Goal: Information Seeking & Learning: Learn about a topic

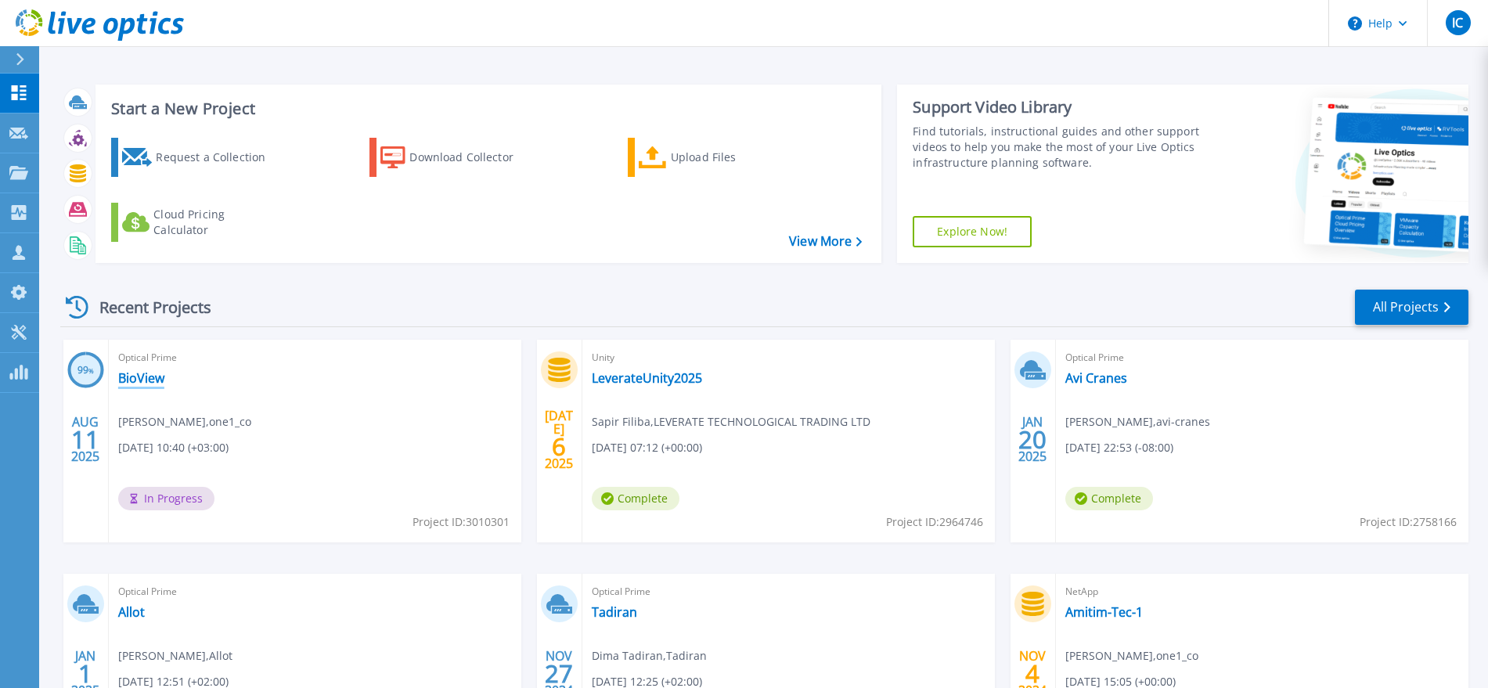
click at [123, 372] on link "BioView" at bounding box center [141, 378] width 46 height 16
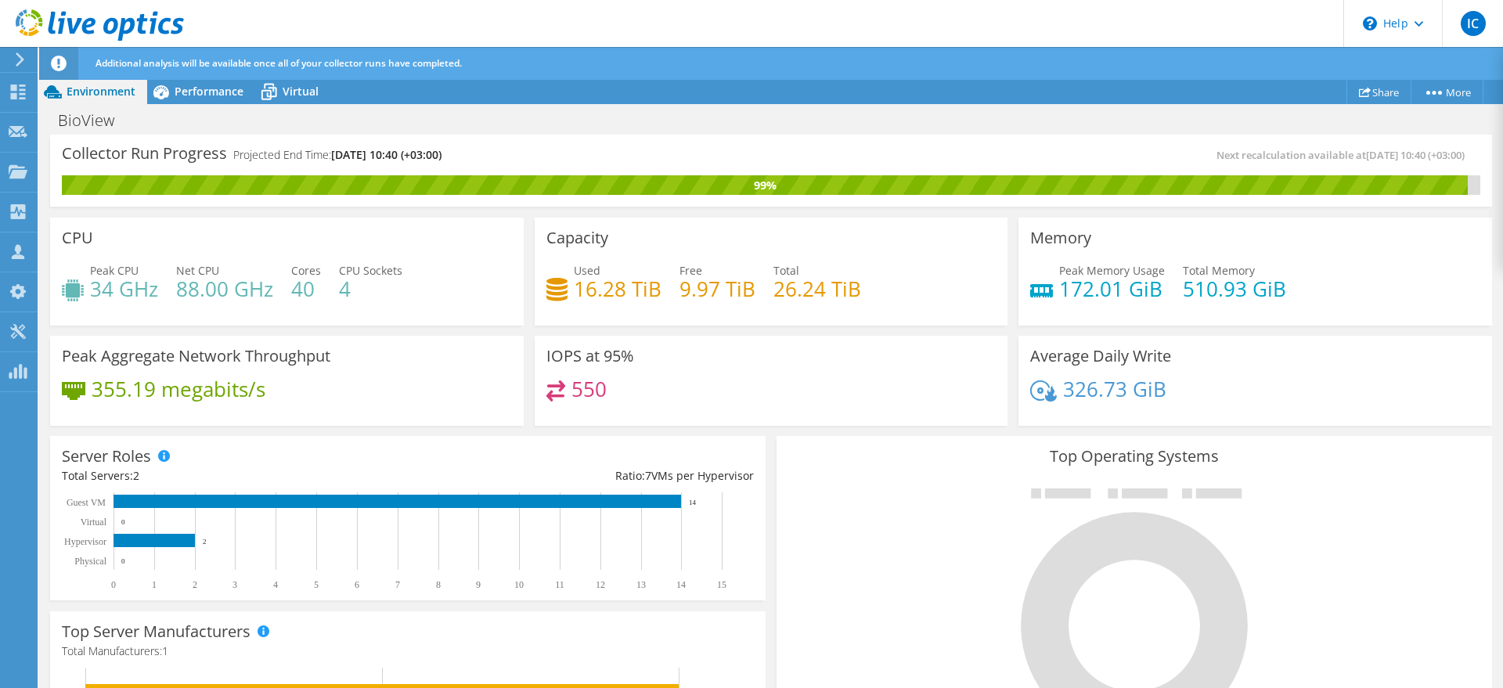
click at [594, 398] on h4 "550" at bounding box center [589, 389] width 35 height 17
drag, startPoint x: 99, startPoint y: 392, endPoint x: 247, endPoint y: 398, distance: 148.9
click at [247, 398] on h4 "355.19 megabits/s" at bounding box center [179, 389] width 174 height 17
copy h4 "55.19 megabits"
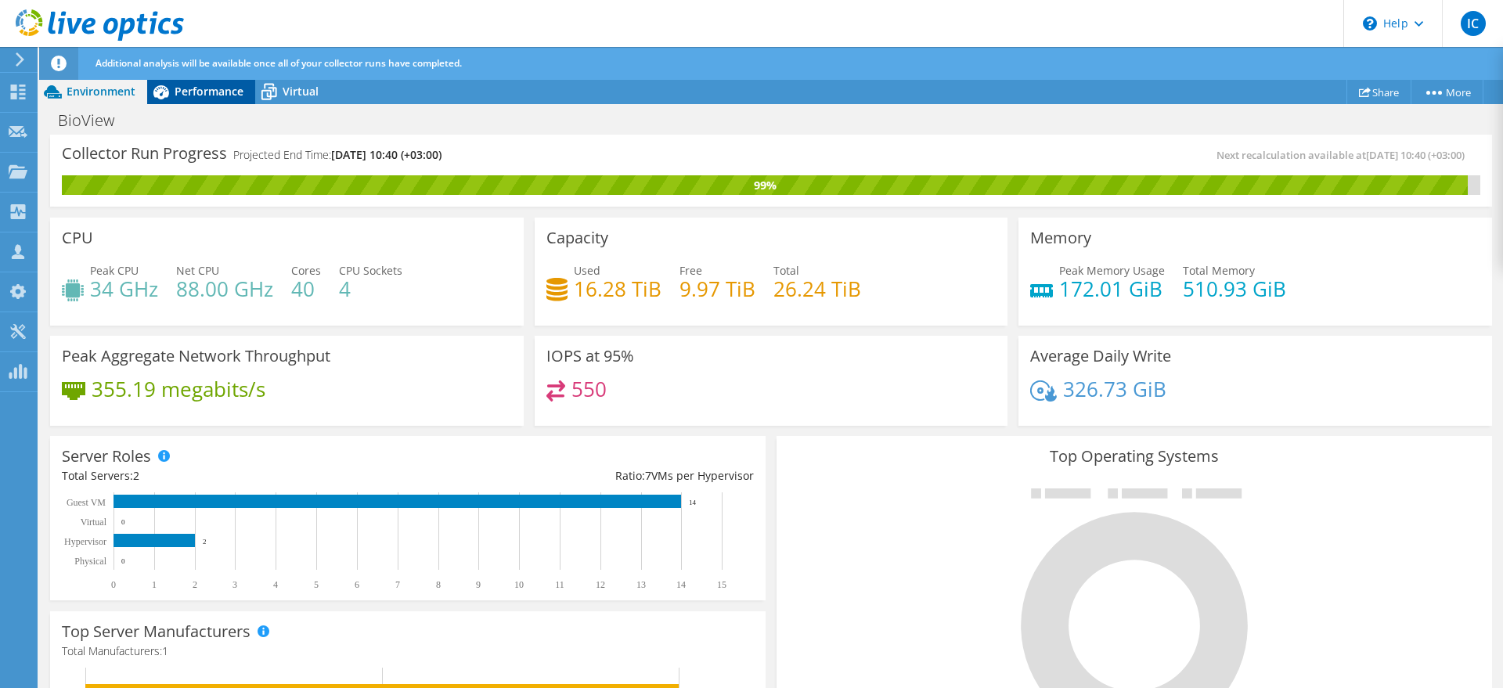
click at [171, 95] on icon at bounding box center [160, 91] width 27 height 27
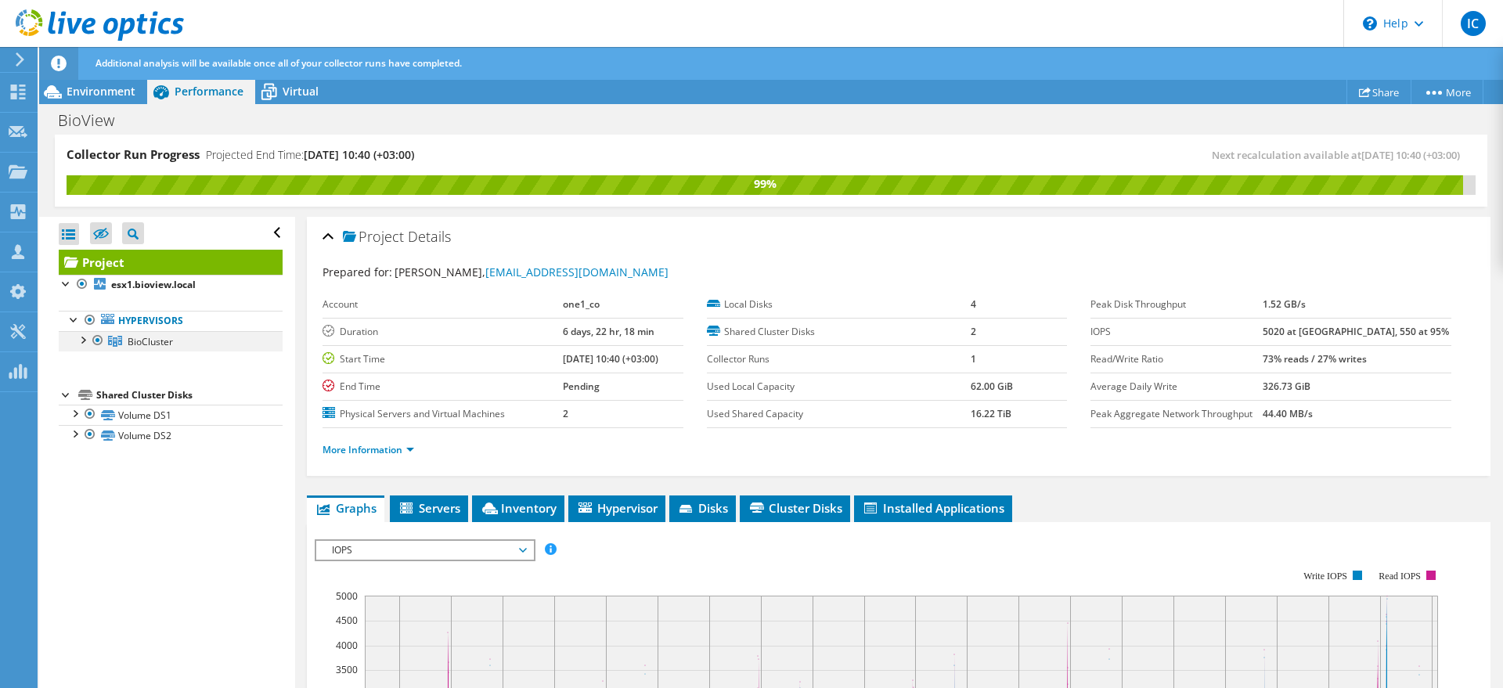
click at [83, 340] on div at bounding box center [82, 339] width 16 height 16
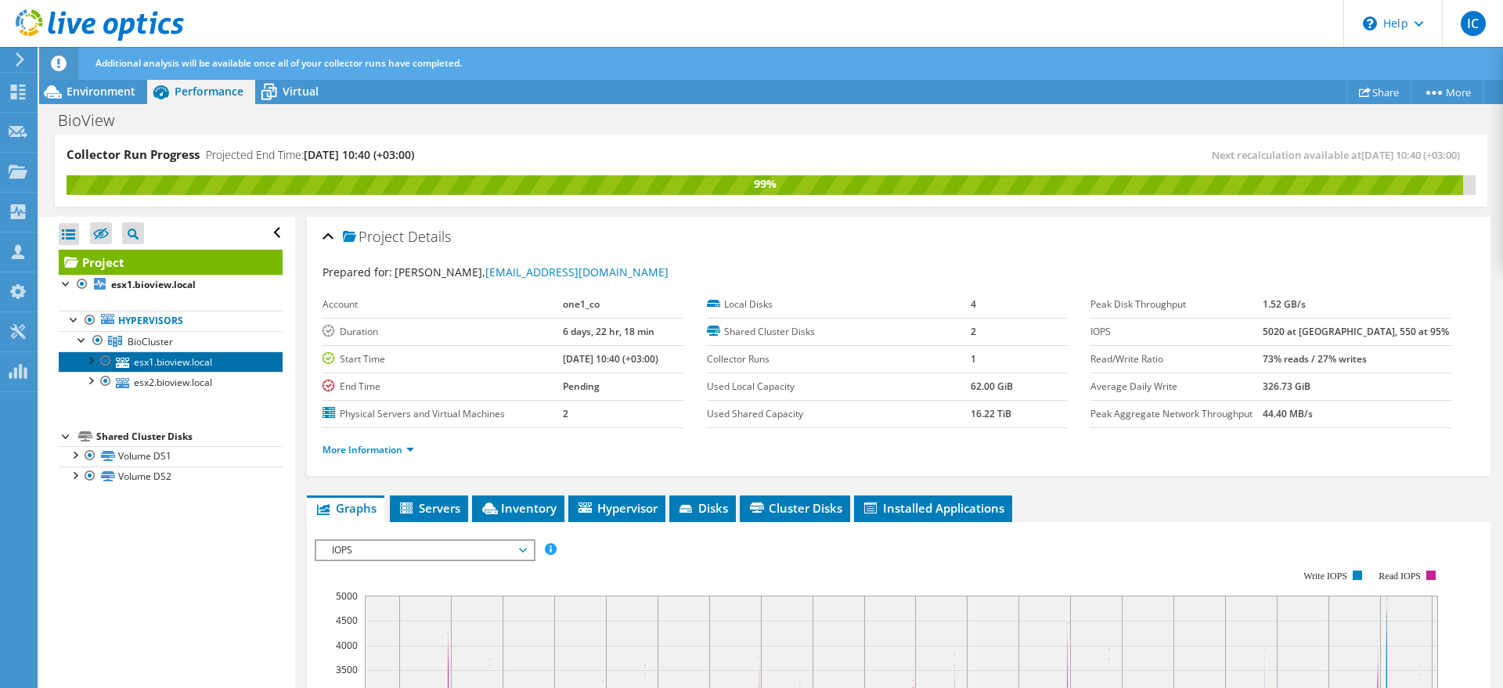
click at [148, 360] on link "esx1.bioview.local" at bounding box center [171, 362] width 224 height 20
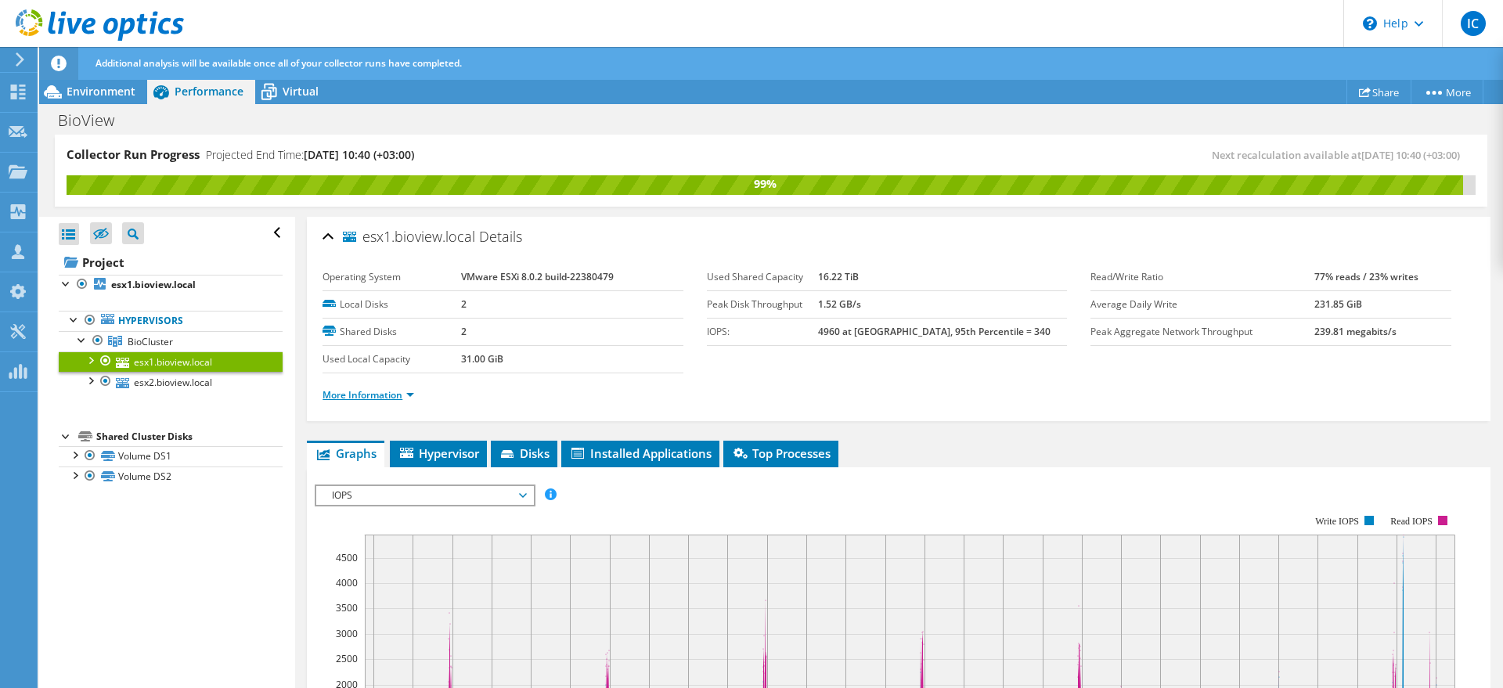
click at [380, 398] on link "More Information" at bounding box center [369, 394] width 92 height 13
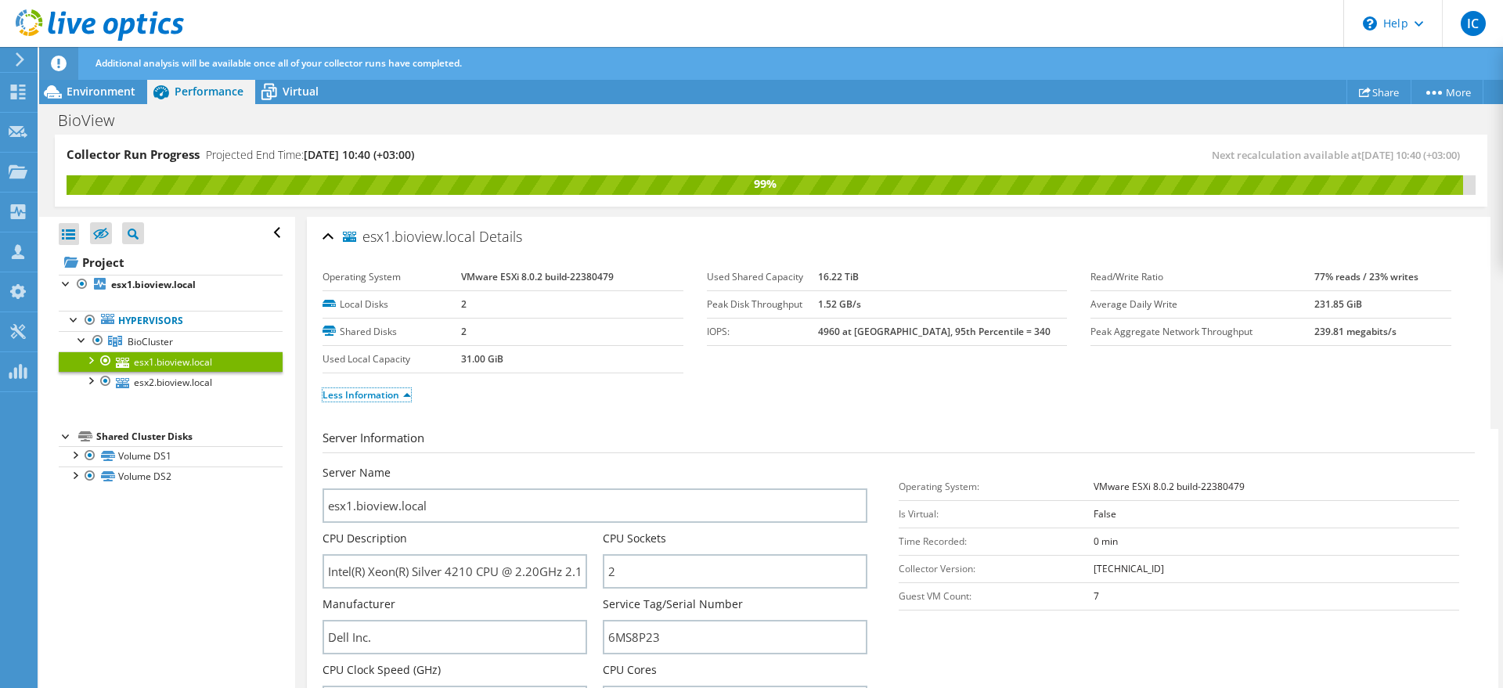
scroll to position [196, 0]
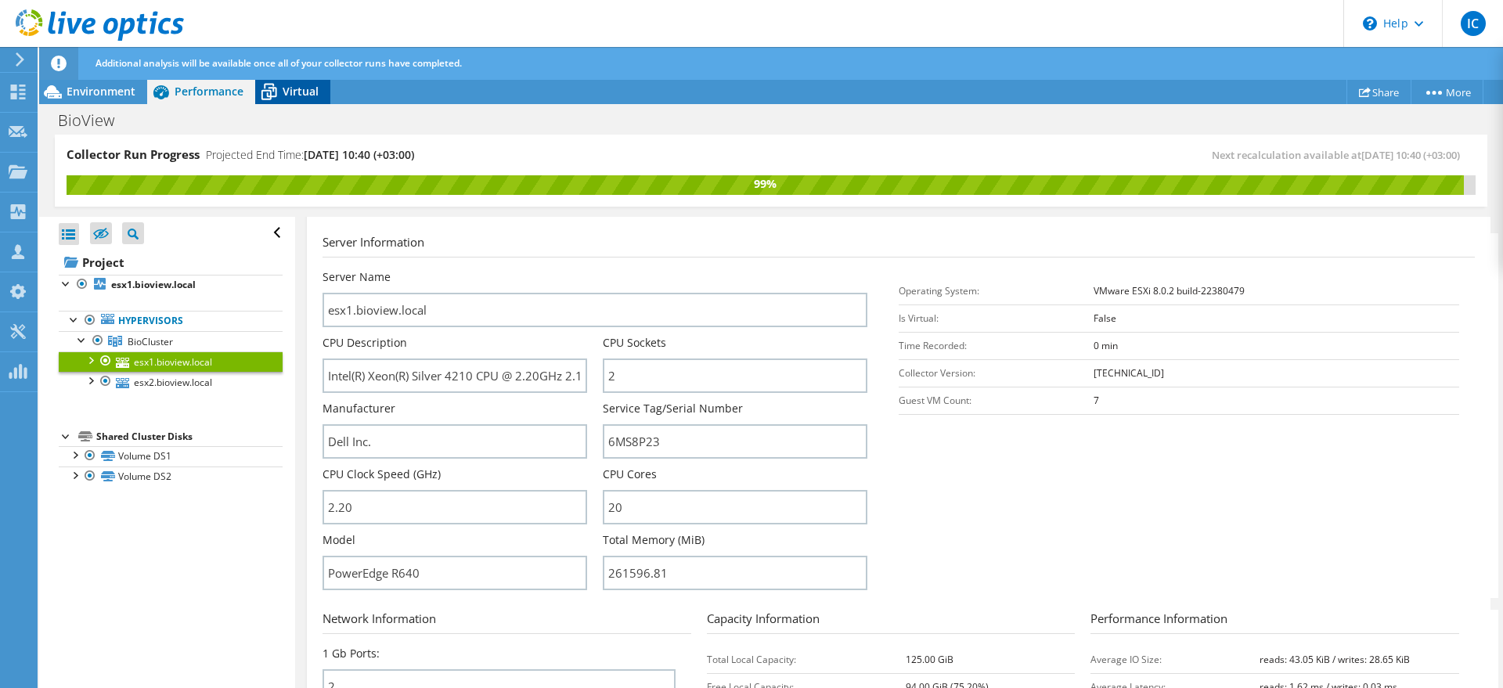
click at [320, 93] on div "Virtual" at bounding box center [292, 91] width 75 height 25
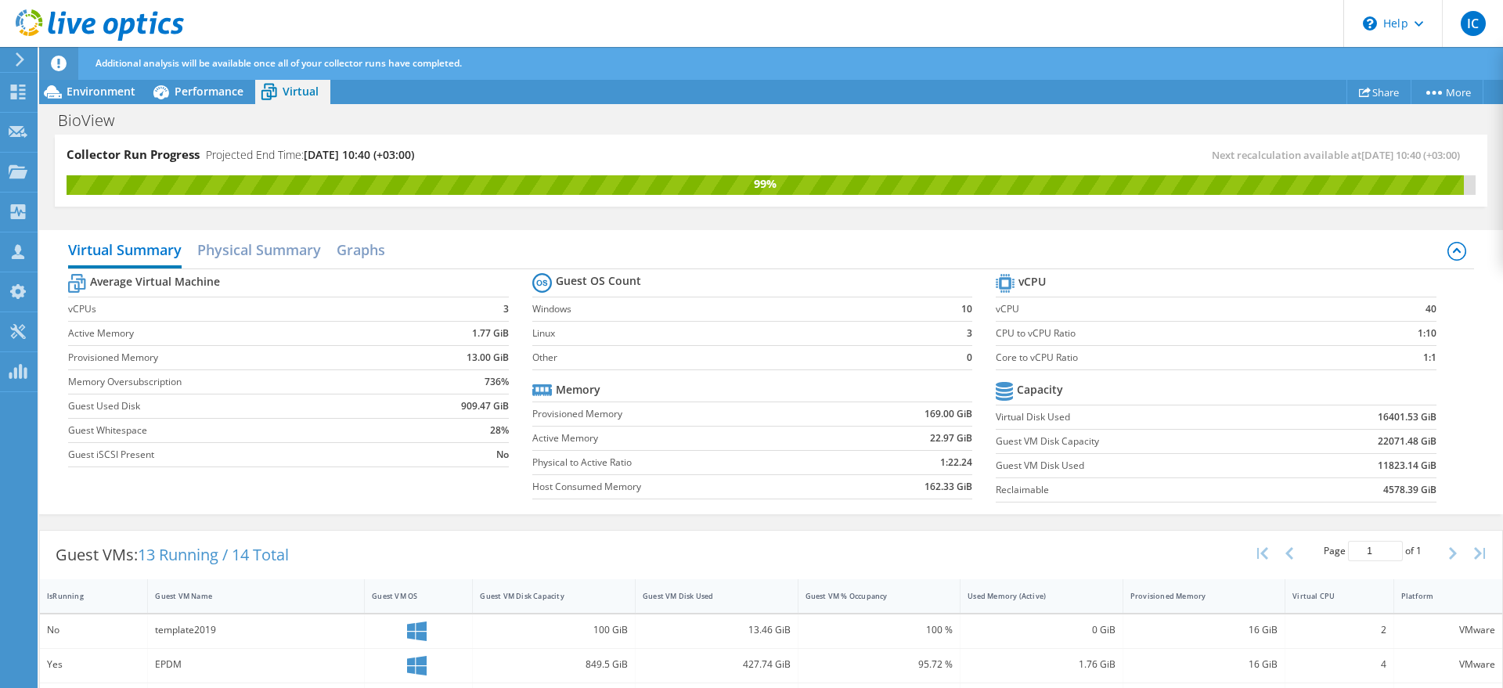
scroll to position [423, 0]
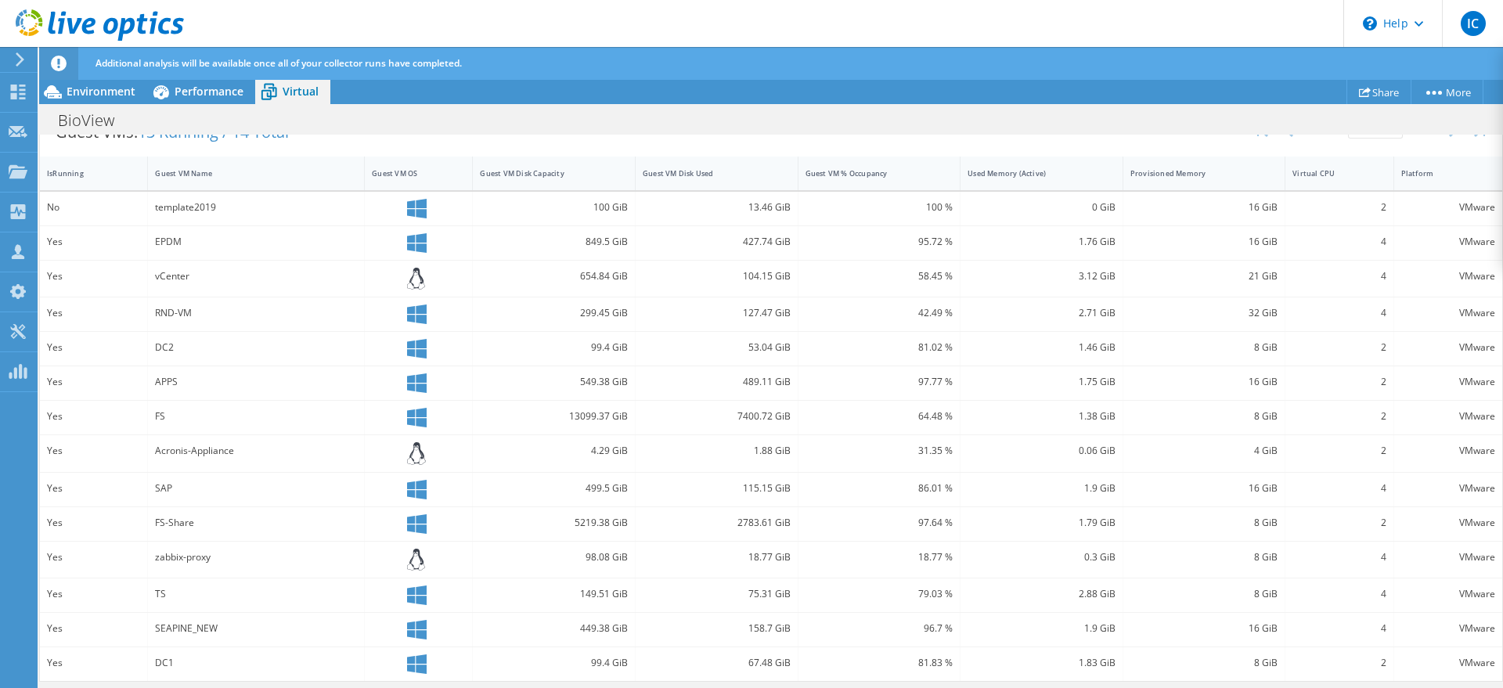
click at [80, 79] on header "Additional analysis will be available once all of your collector runs have comp…" at bounding box center [795, 63] width 1513 height 33
click at [74, 85] on span "Environment" at bounding box center [101, 91] width 69 height 15
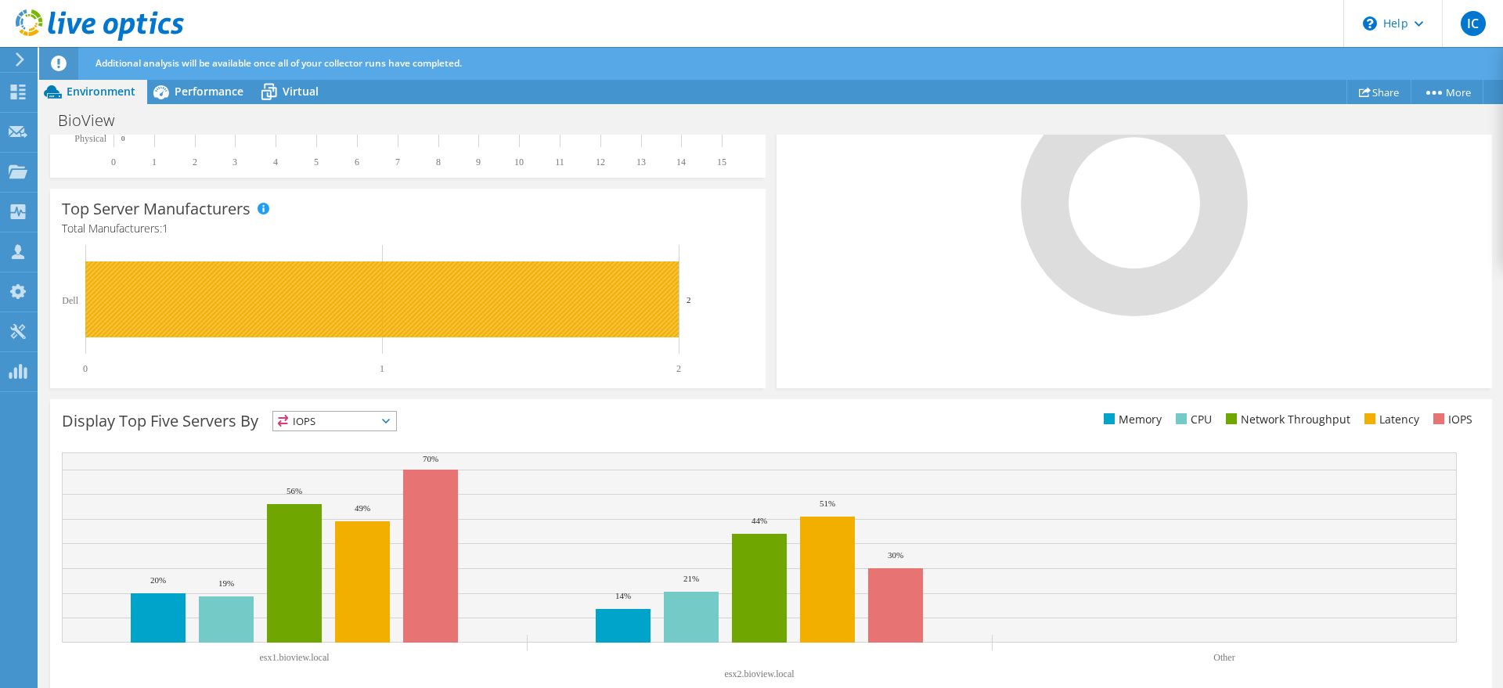
scroll to position [0, 0]
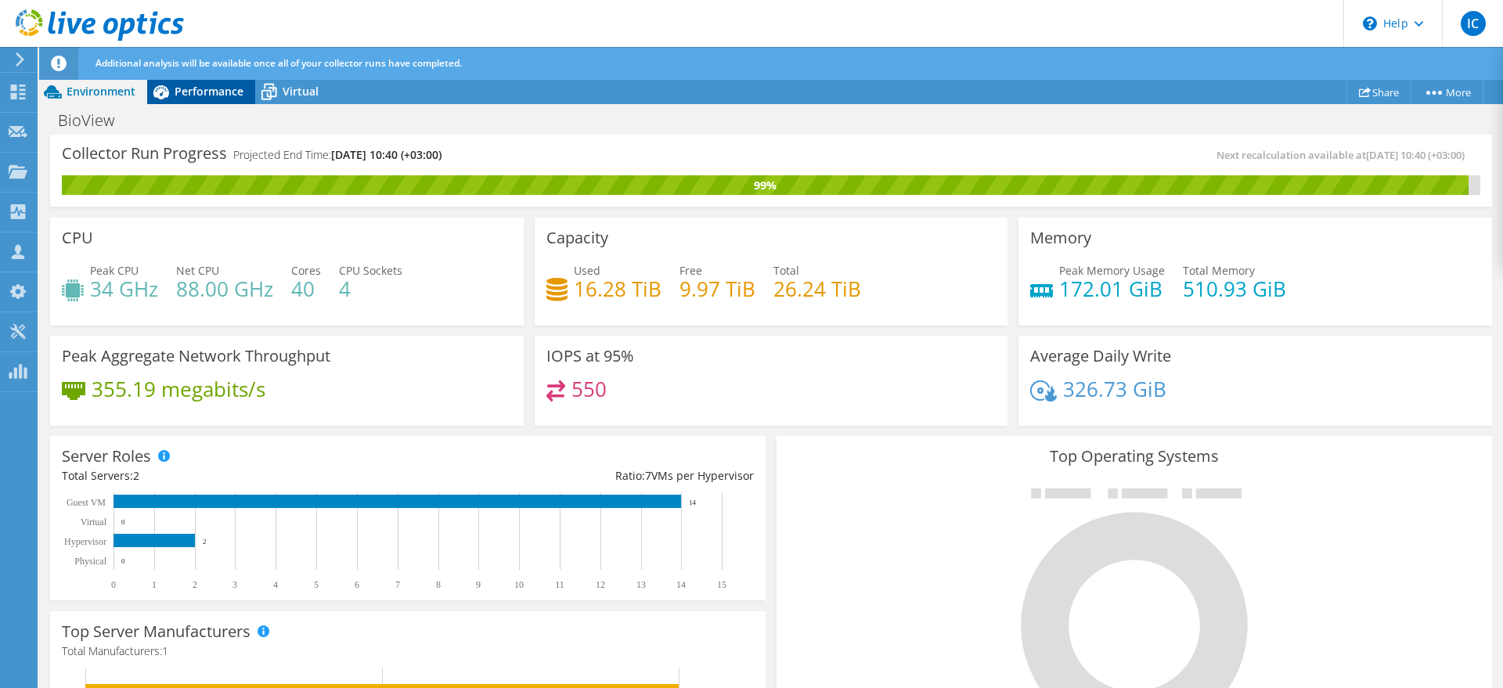
click at [173, 89] on icon at bounding box center [160, 91] width 27 height 27
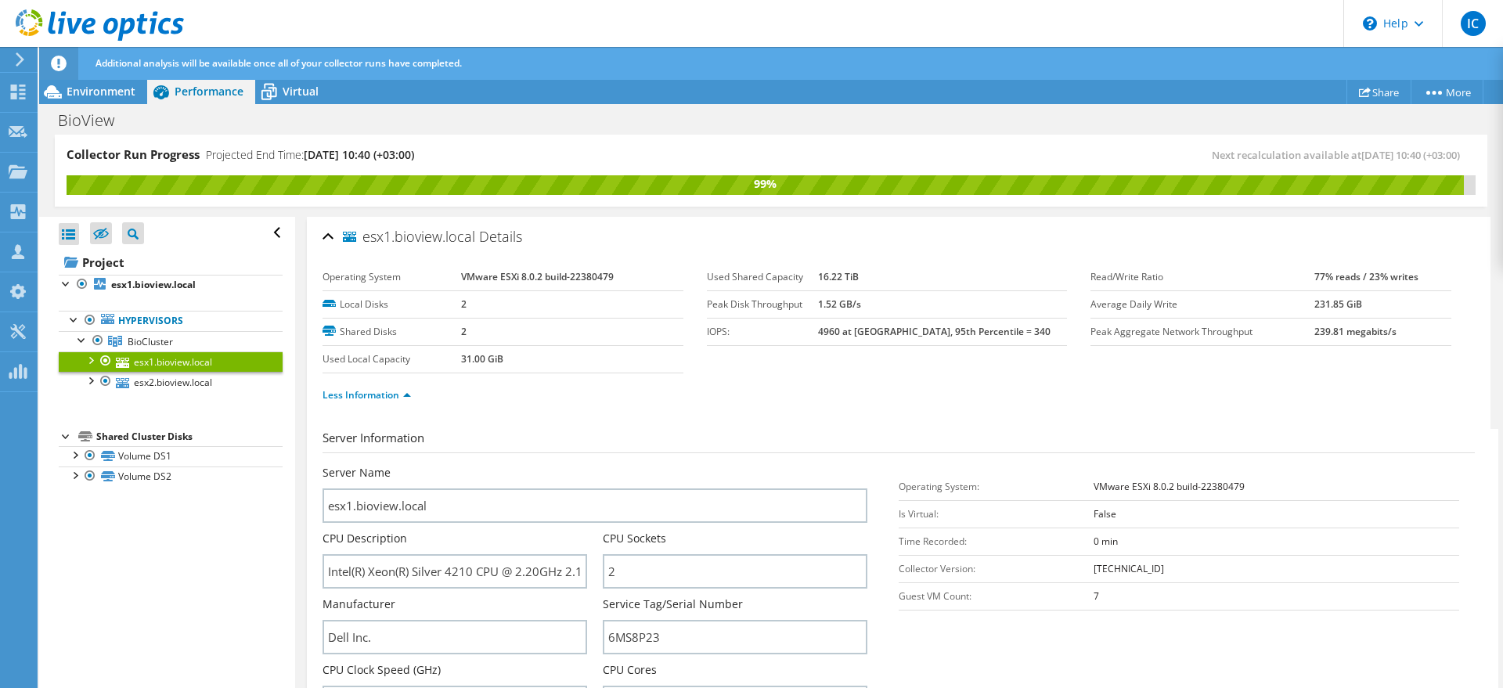
click at [910, 325] on b "4960 at [GEOGRAPHIC_DATA], 95th Percentile = 340" at bounding box center [934, 331] width 233 height 13
click at [278, 99] on icon at bounding box center [268, 91] width 27 height 27
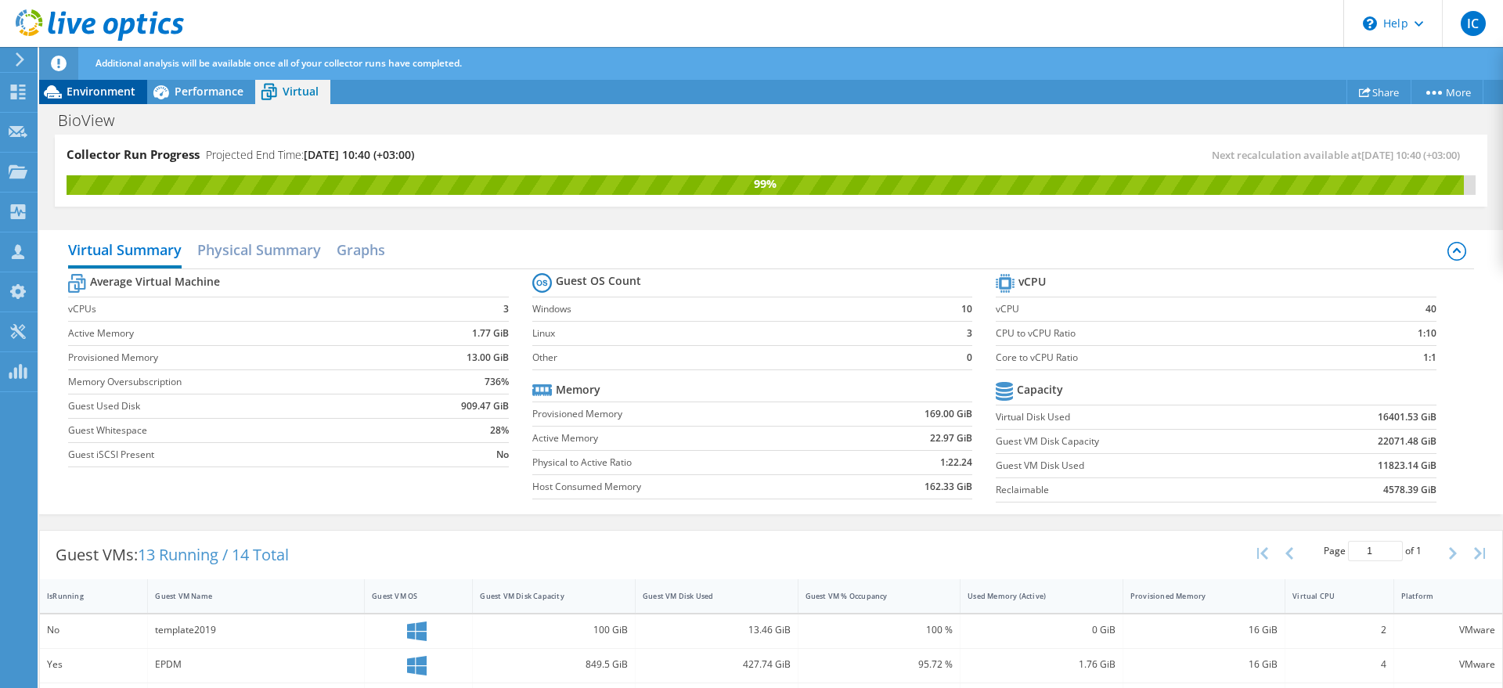
click at [107, 99] on div "Environment" at bounding box center [93, 91] width 108 height 25
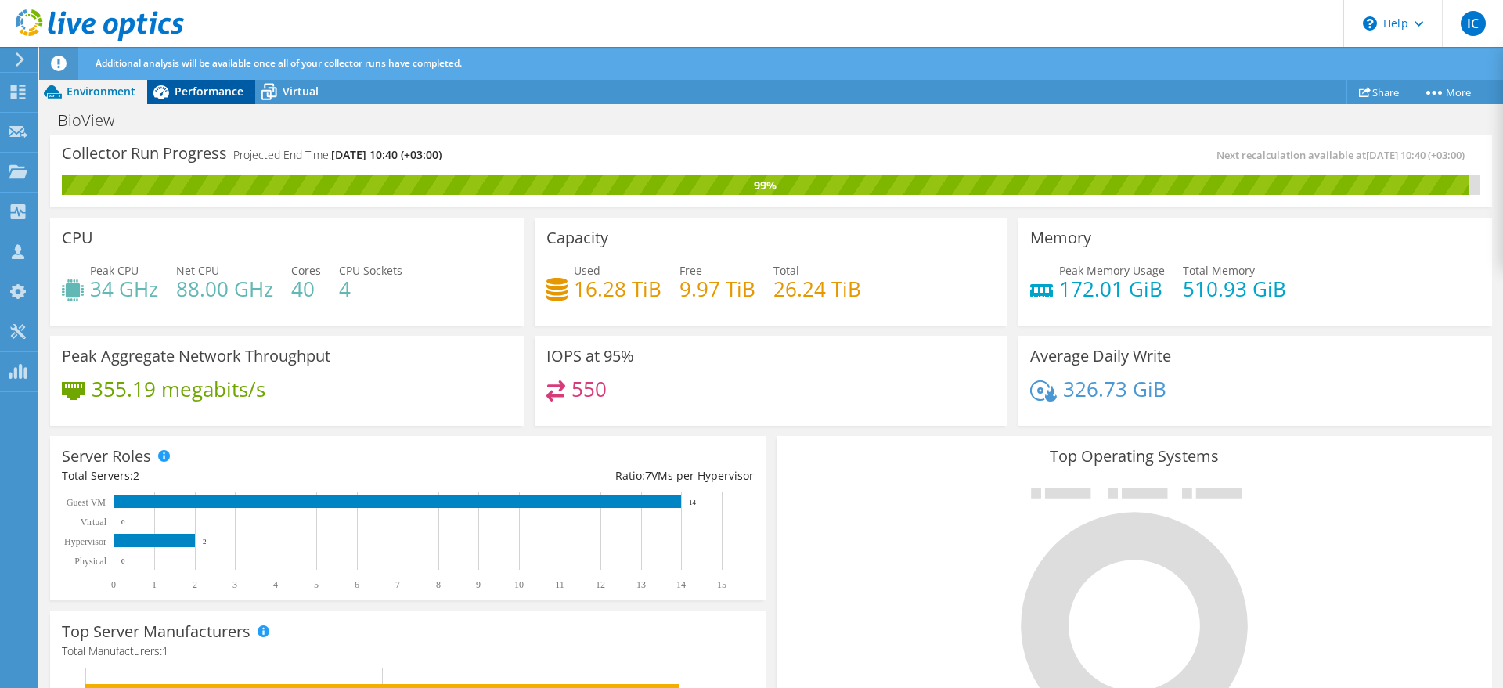
click at [200, 81] on div "Performance" at bounding box center [201, 91] width 108 height 25
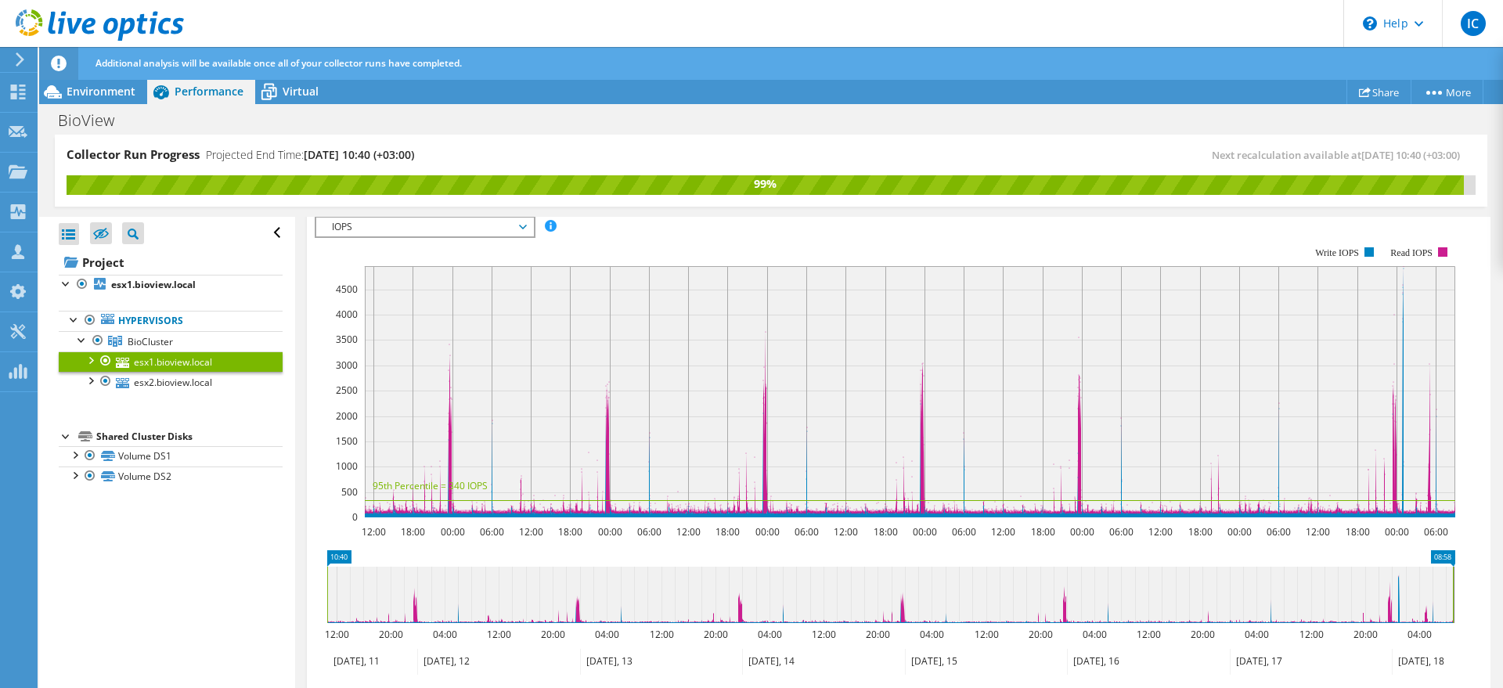
scroll to position [783, 0]
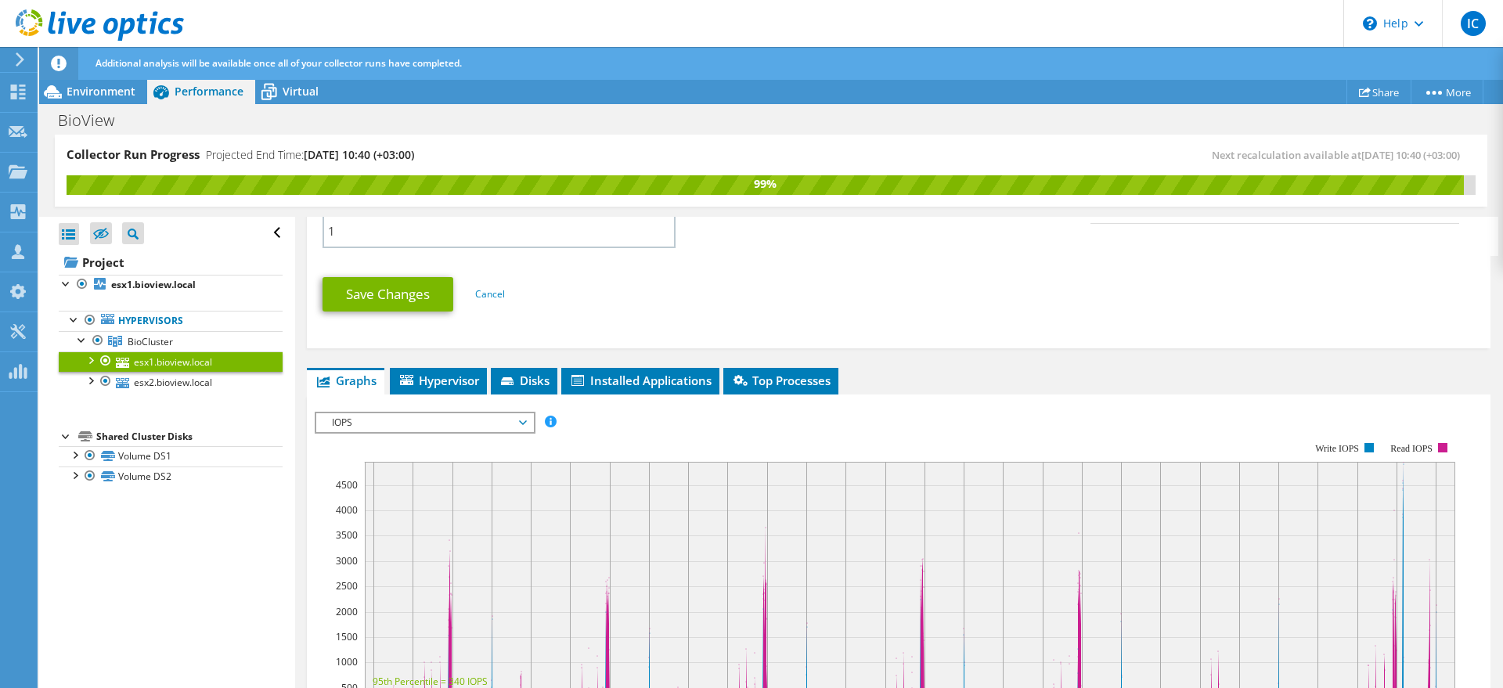
click at [412, 429] on span "IOPS" at bounding box center [424, 422] width 201 height 19
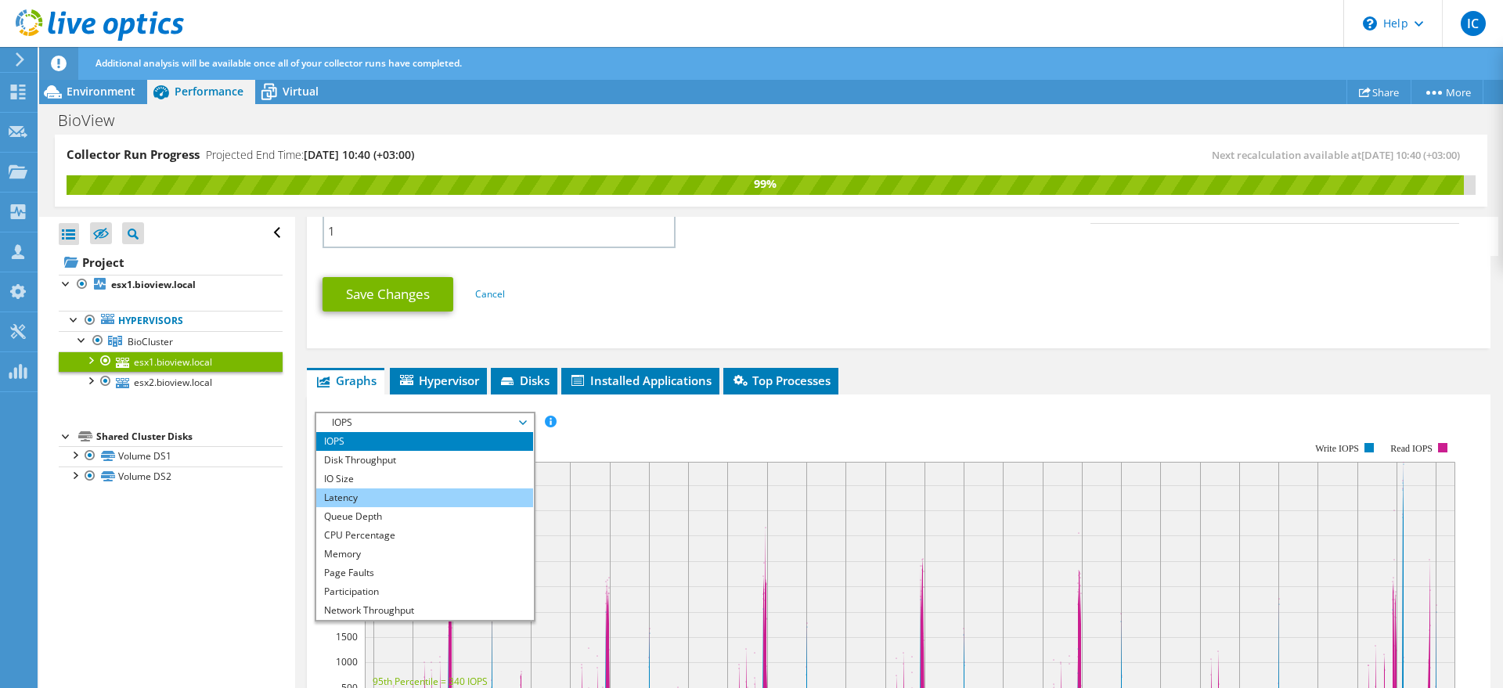
click at [391, 496] on li "Latency" at bounding box center [424, 498] width 217 height 19
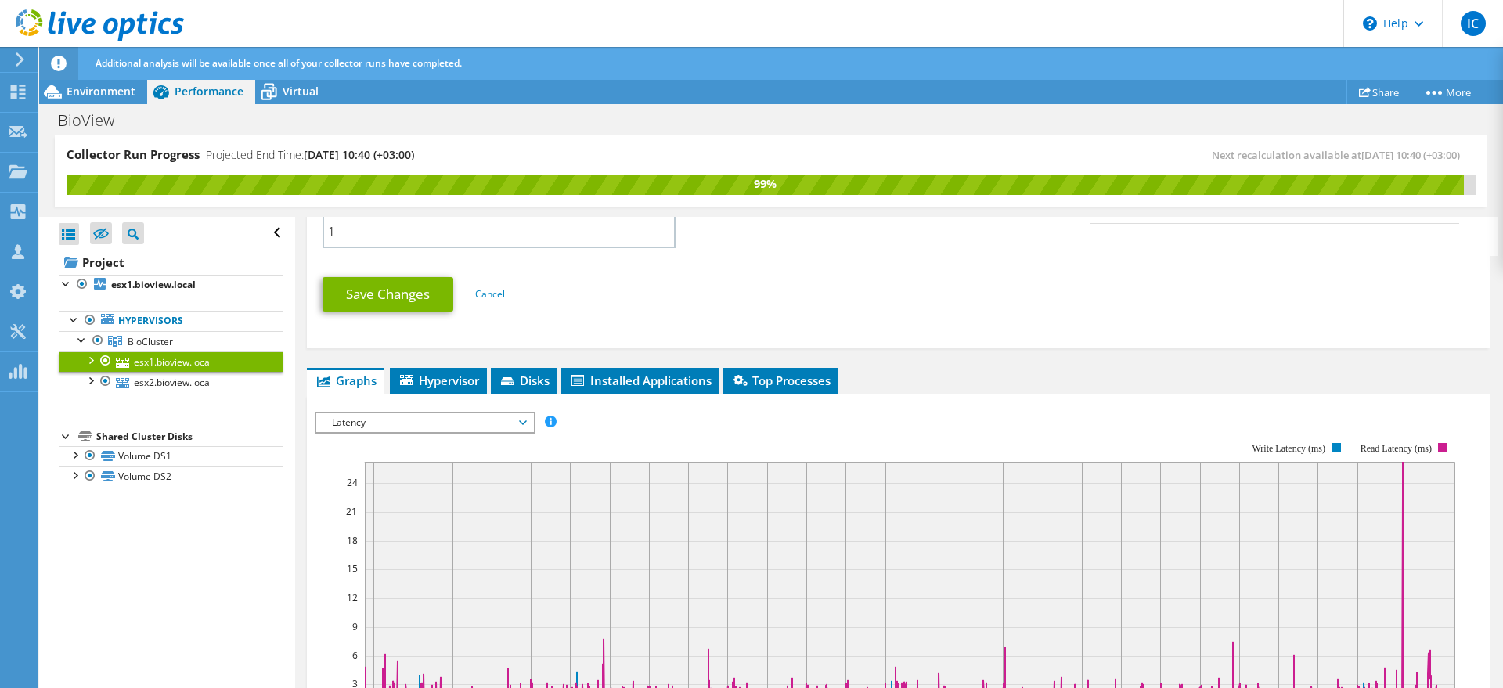
scroll to position [979, 0]
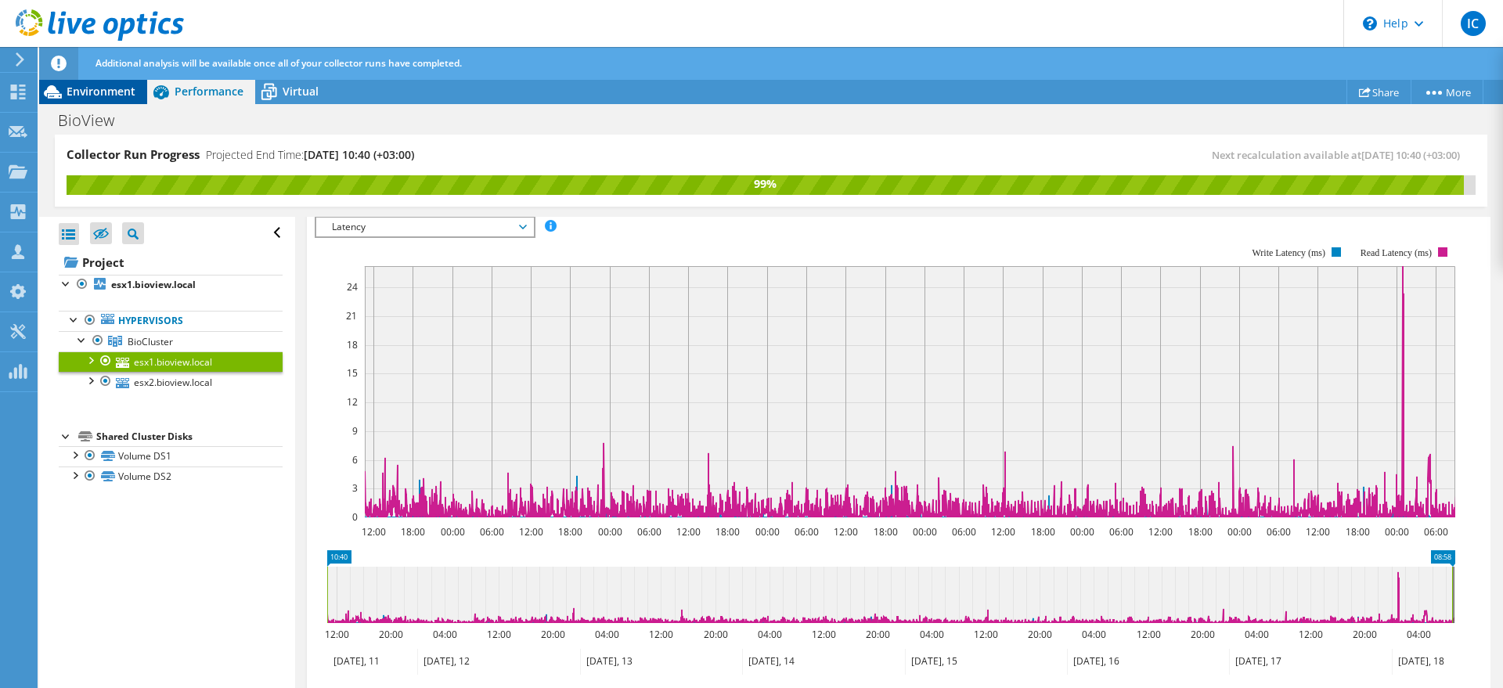
click at [85, 93] on span "Environment" at bounding box center [101, 91] width 69 height 15
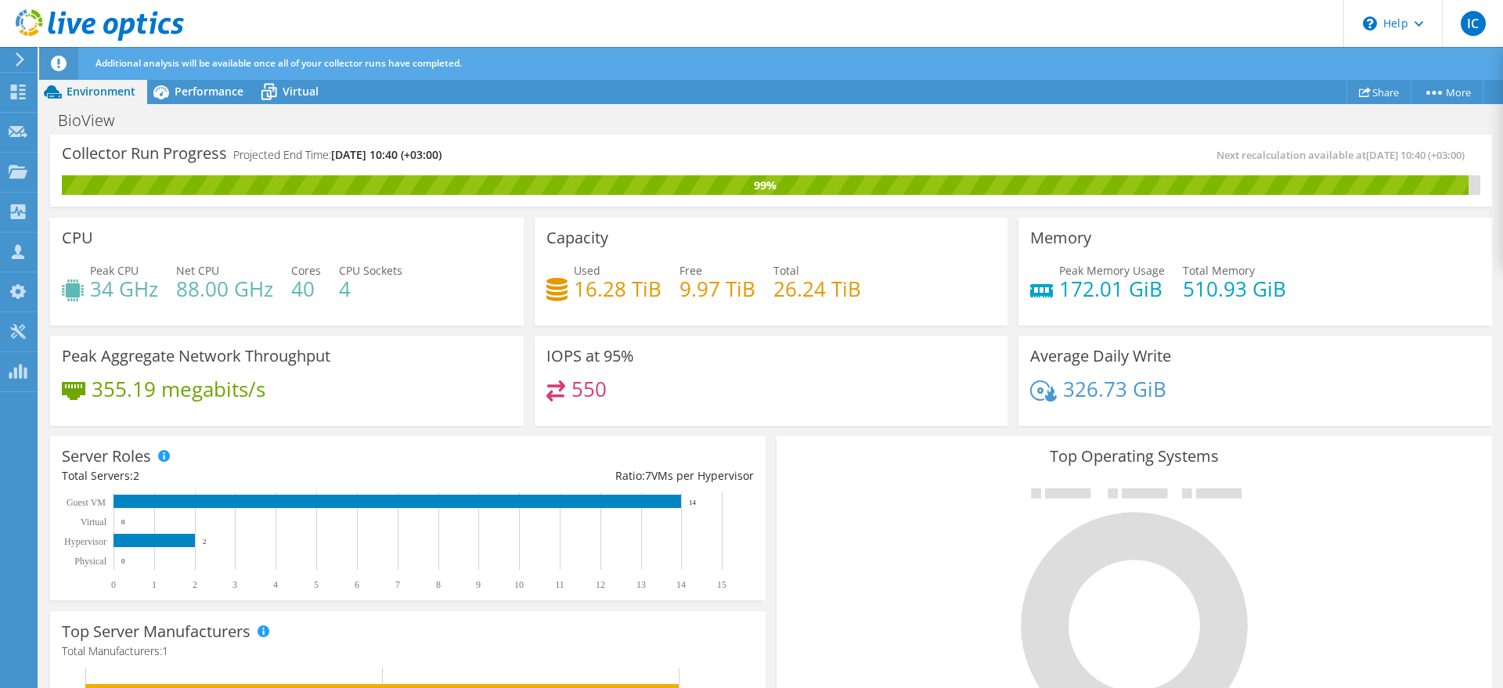
click at [1077, 373] on div "Average Daily Write 326.73 GiB" at bounding box center [1256, 381] width 474 height 91
click at [1084, 381] on h4 "326.73 GiB" at bounding box center [1114, 389] width 103 height 17
click at [1107, 326] on div "Memory Peak Memory Usage 172.01 GiB Total Memory 510.93 GiB" at bounding box center [1255, 271] width 485 height 118
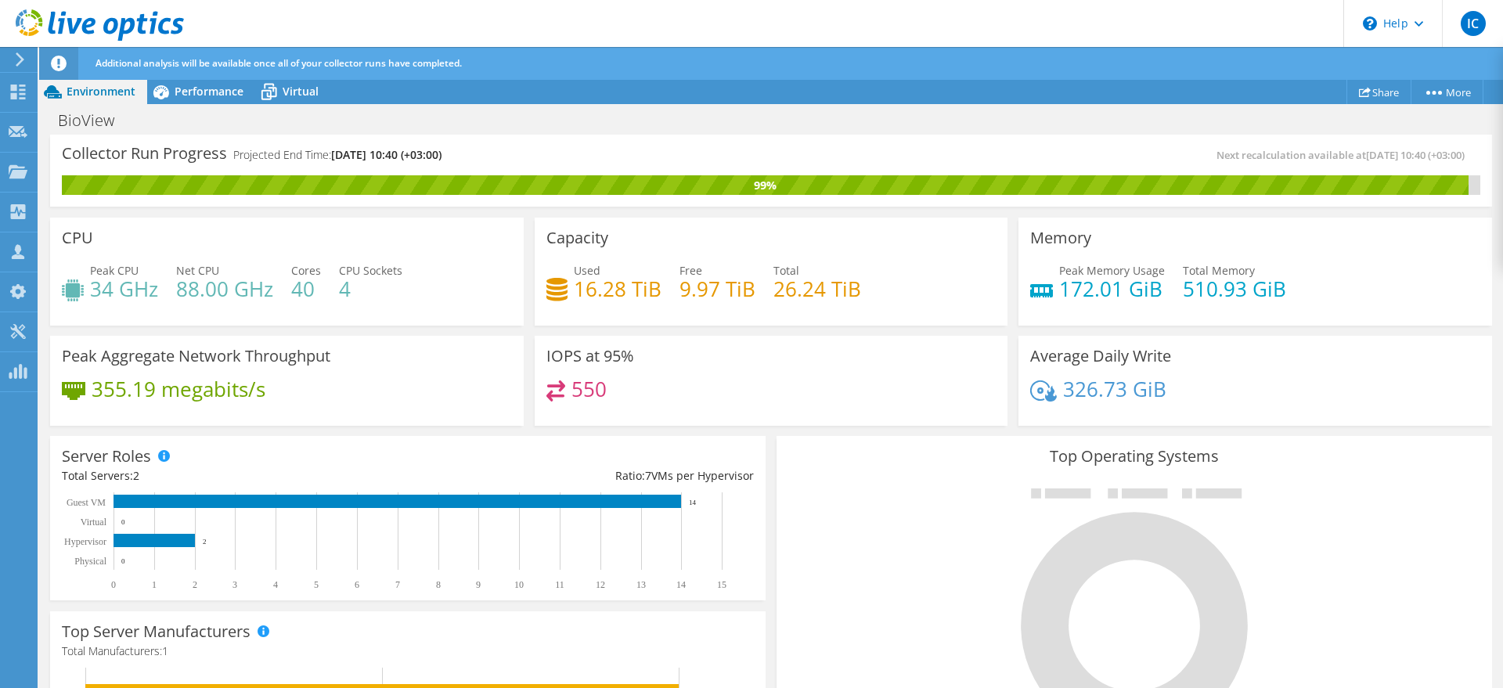
click at [1080, 357] on h3 "Average Daily Write" at bounding box center [1100, 356] width 141 height 17
click at [1080, 358] on h3 "Average Daily Write" at bounding box center [1100, 356] width 141 height 17
click at [1095, 286] on h4 "172.01 GiB" at bounding box center [1112, 288] width 106 height 17
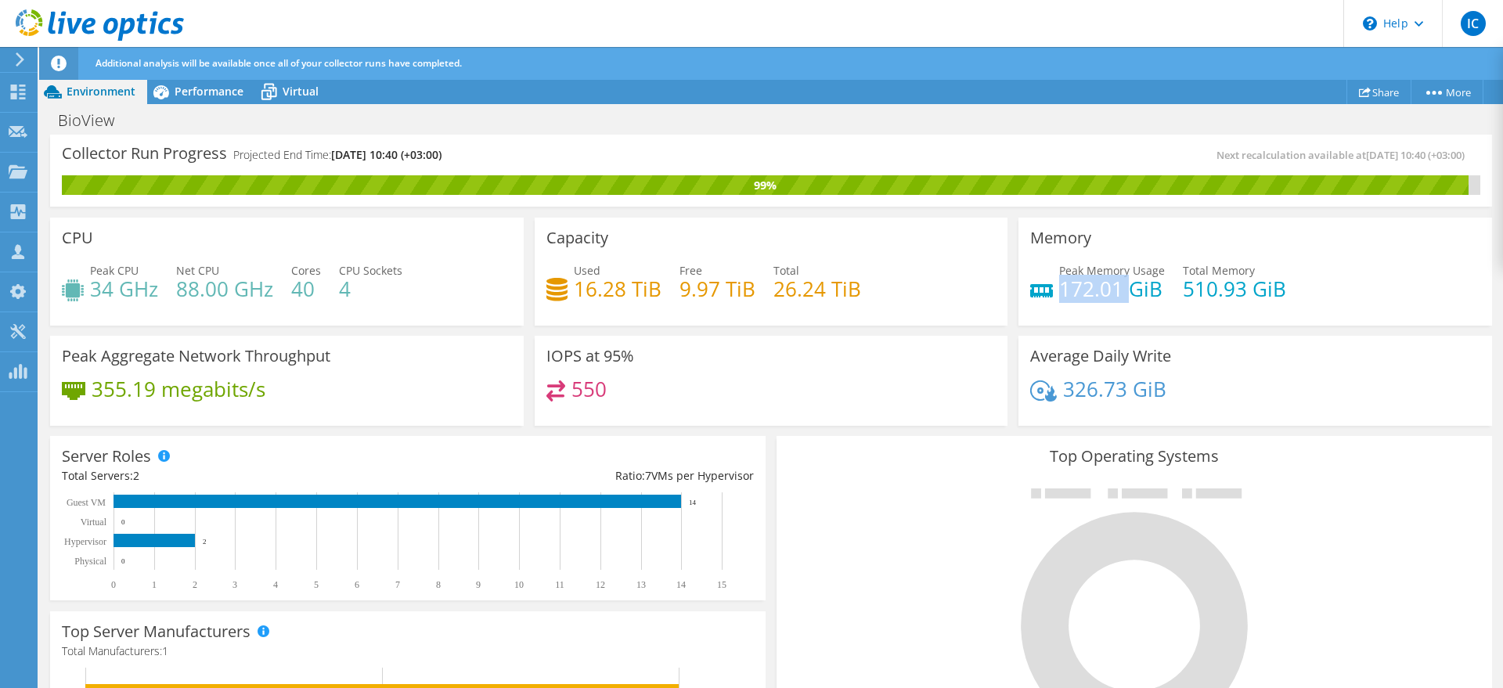
click at [1095, 286] on h4 "172.01 GiB" at bounding box center [1112, 288] width 106 height 17
click at [1044, 240] on h3 "Memory" at bounding box center [1060, 237] width 61 height 17
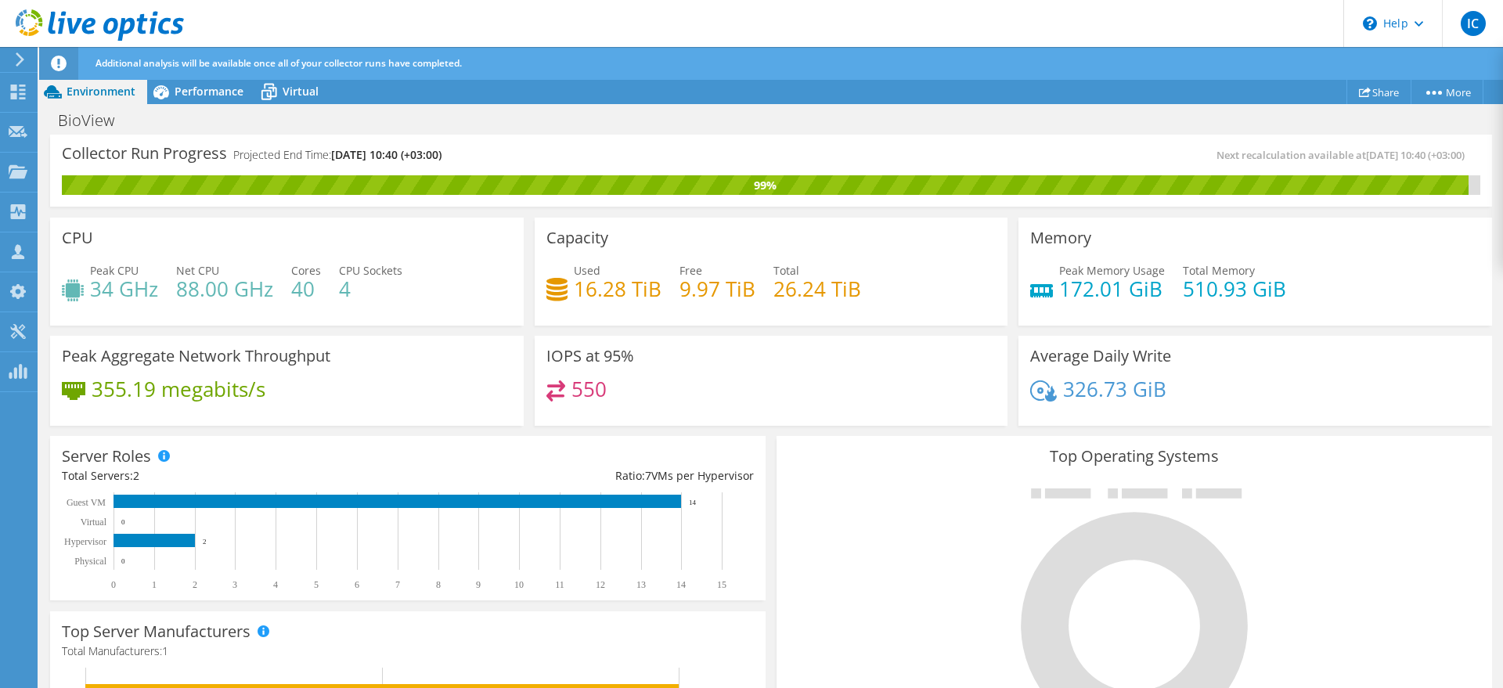
click at [145, 294] on h4 "34 GHz" at bounding box center [124, 288] width 68 height 17
click at [210, 280] on h4 "88.00 GHz" at bounding box center [224, 288] width 97 height 17
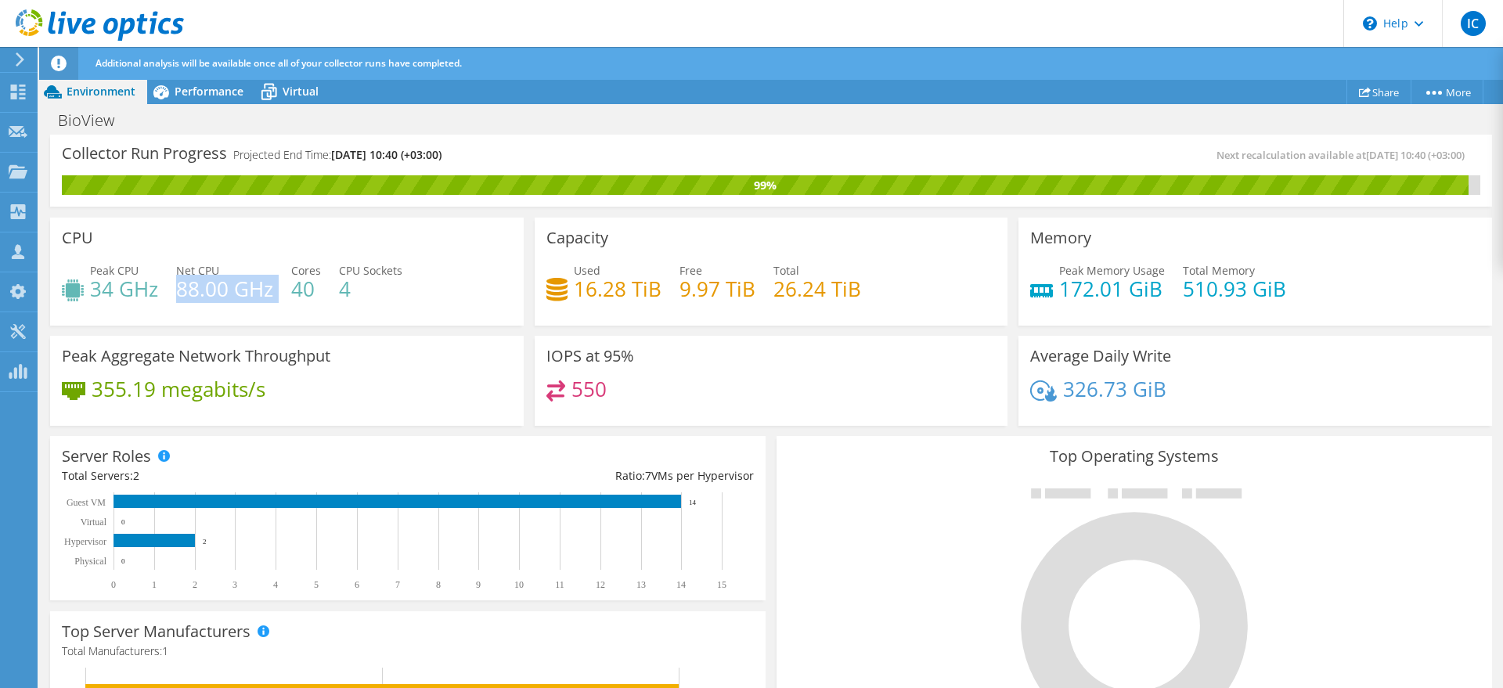
click at [210, 280] on h4 "88.00 GHz" at bounding box center [224, 288] width 97 height 17
click at [340, 287] on h4 "4" at bounding box center [370, 288] width 63 height 17
click at [306, 287] on h4 "40" at bounding box center [306, 288] width 30 height 17
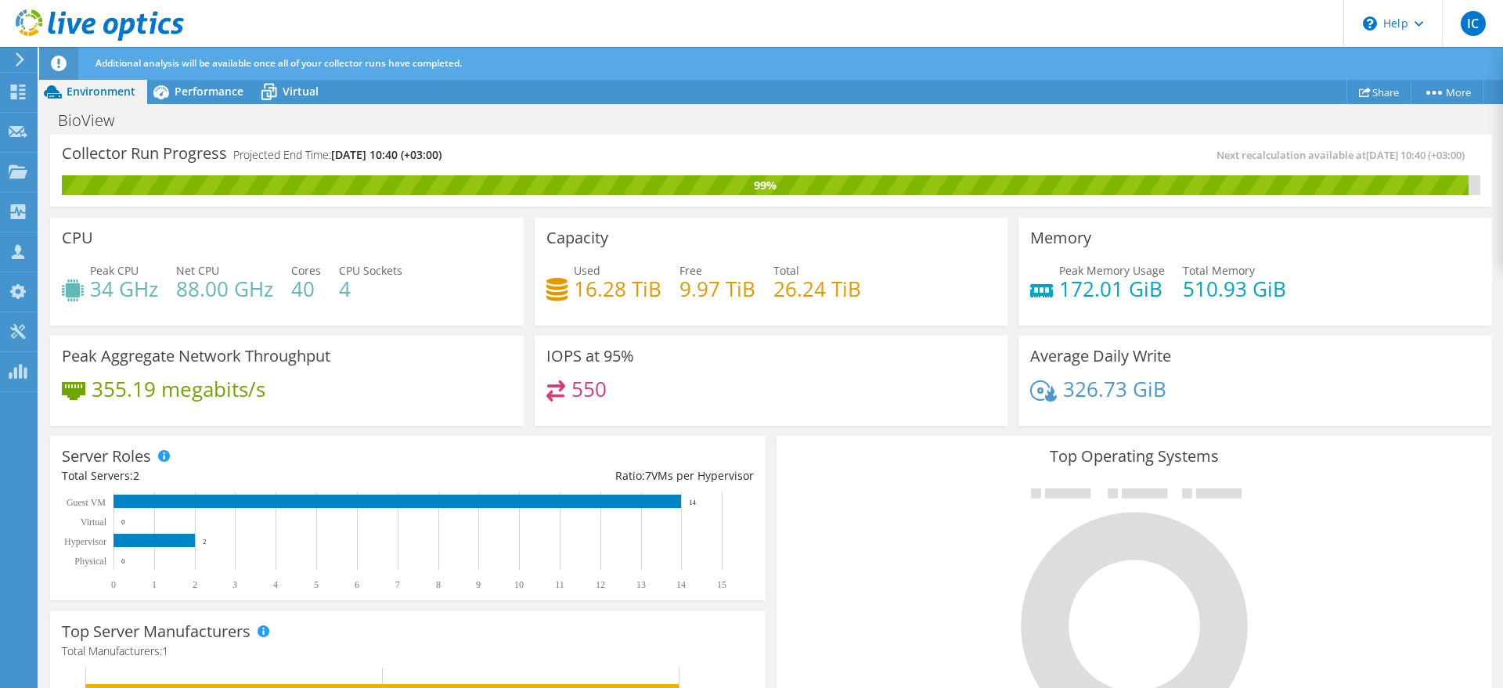
click at [233, 280] on h4 "88.00 GHz" at bounding box center [224, 288] width 97 height 17
click at [106, 280] on h4 "34 GHz" at bounding box center [124, 288] width 68 height 17
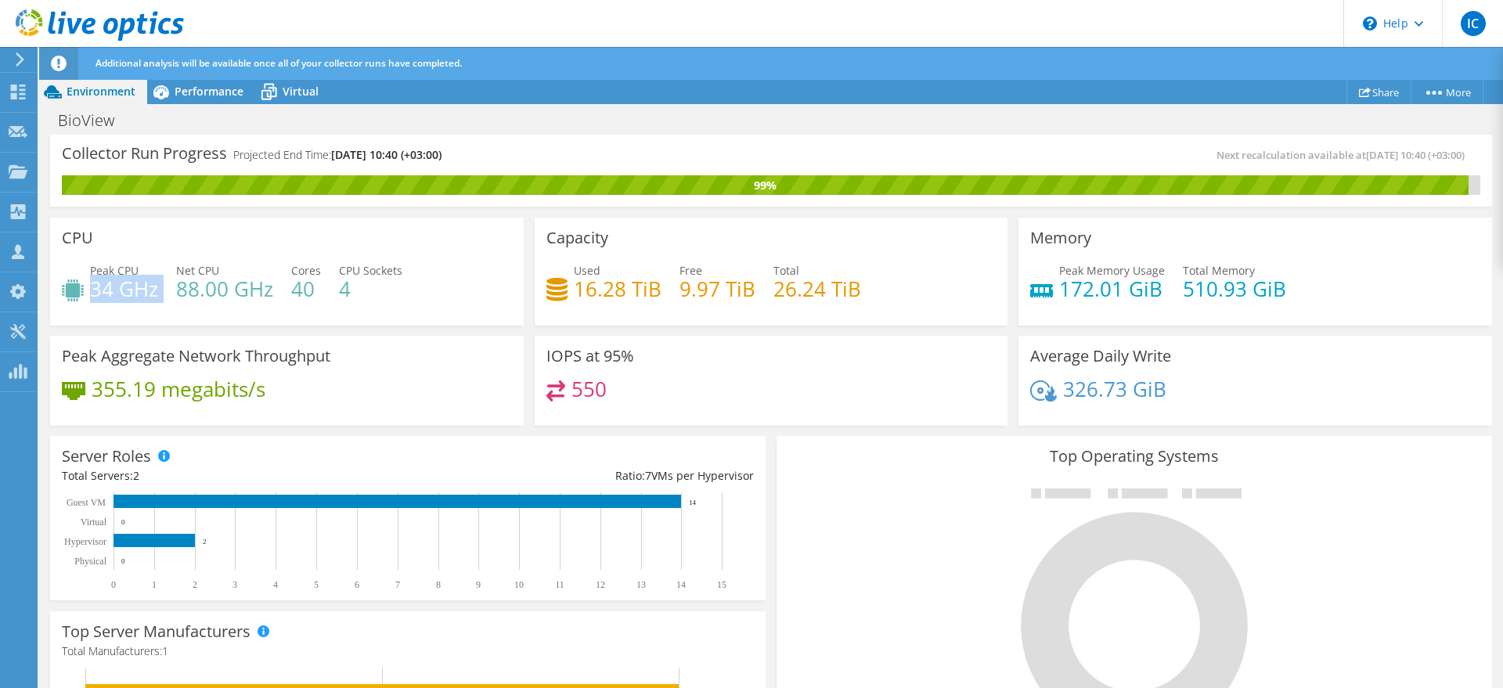
click at [106, 280] on h4 "34 GHz" at bounding box center [124, 288] width 68 height 17
click at [200, 136] on div "Collector Run Progress Projected End Time: [DATE] 10:40 (+03:00) Next recalcula…" at bounding box center [771, 171] width 1442 height 72
click at [200, 153] on h3 "Collector Run Progress" at bounding box center [144, 153] width 165 height 0
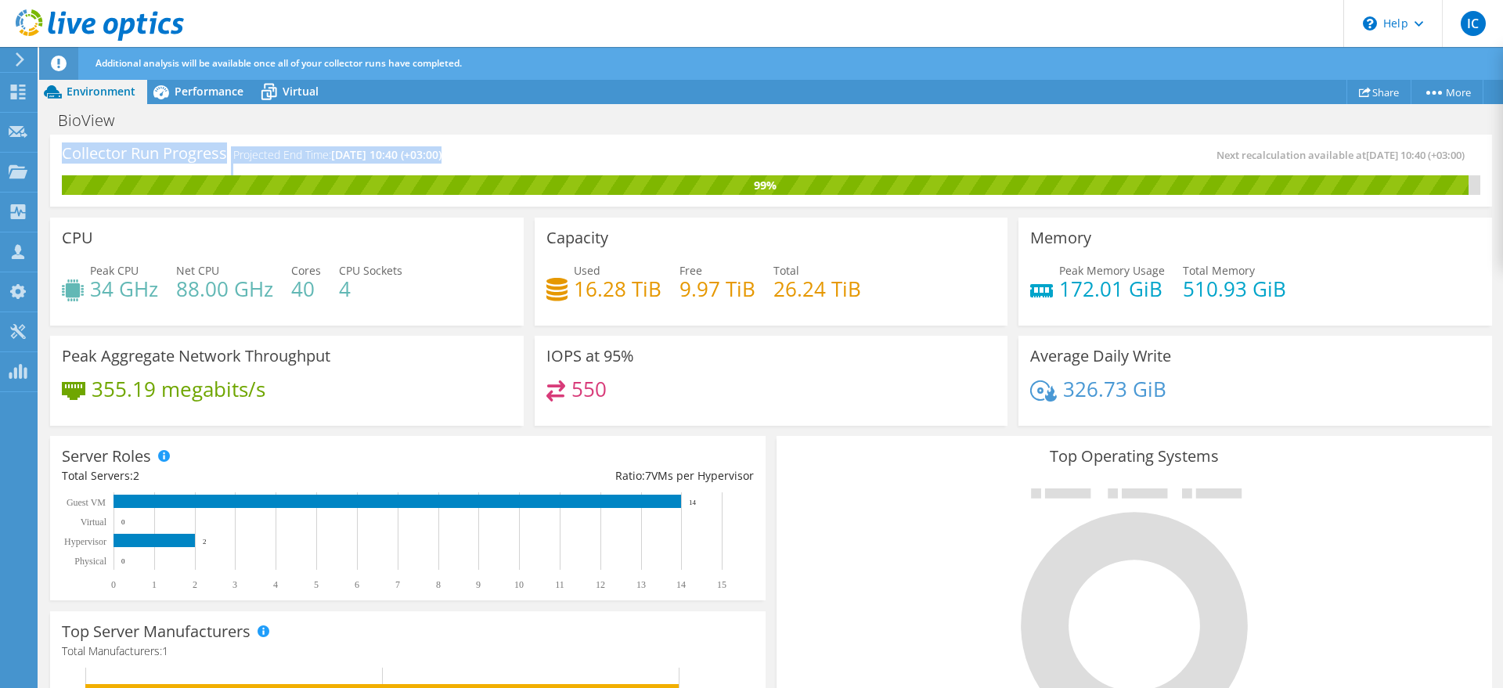
click at [200, 153] on h3 "Collector Run Progress" at bounding box center [144, 153] width 165 height 0
click at [619, 169] on div "Collector Run Progress Projected End Time: [DATE] 10:40 (+03:00)" at bounding box center [416, 160] width 709 height 29
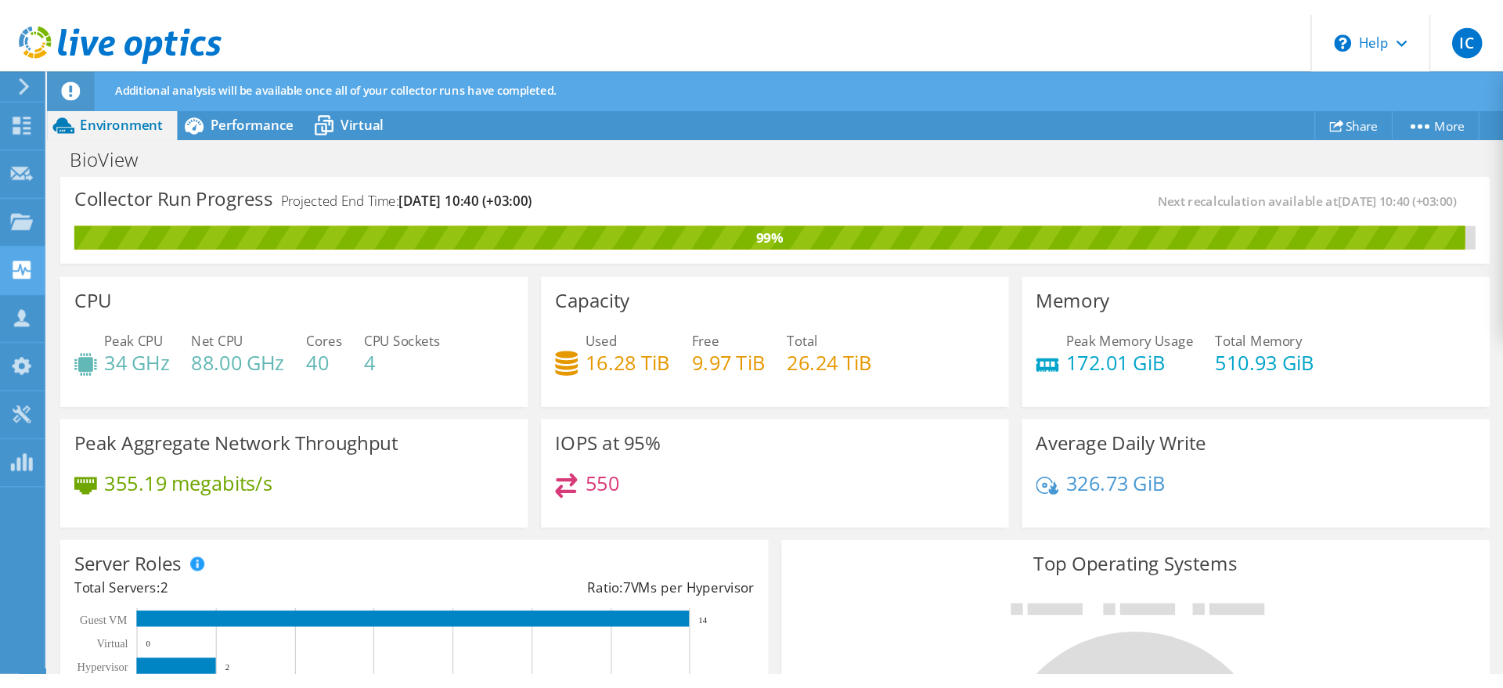
scroll to position [975, 0]
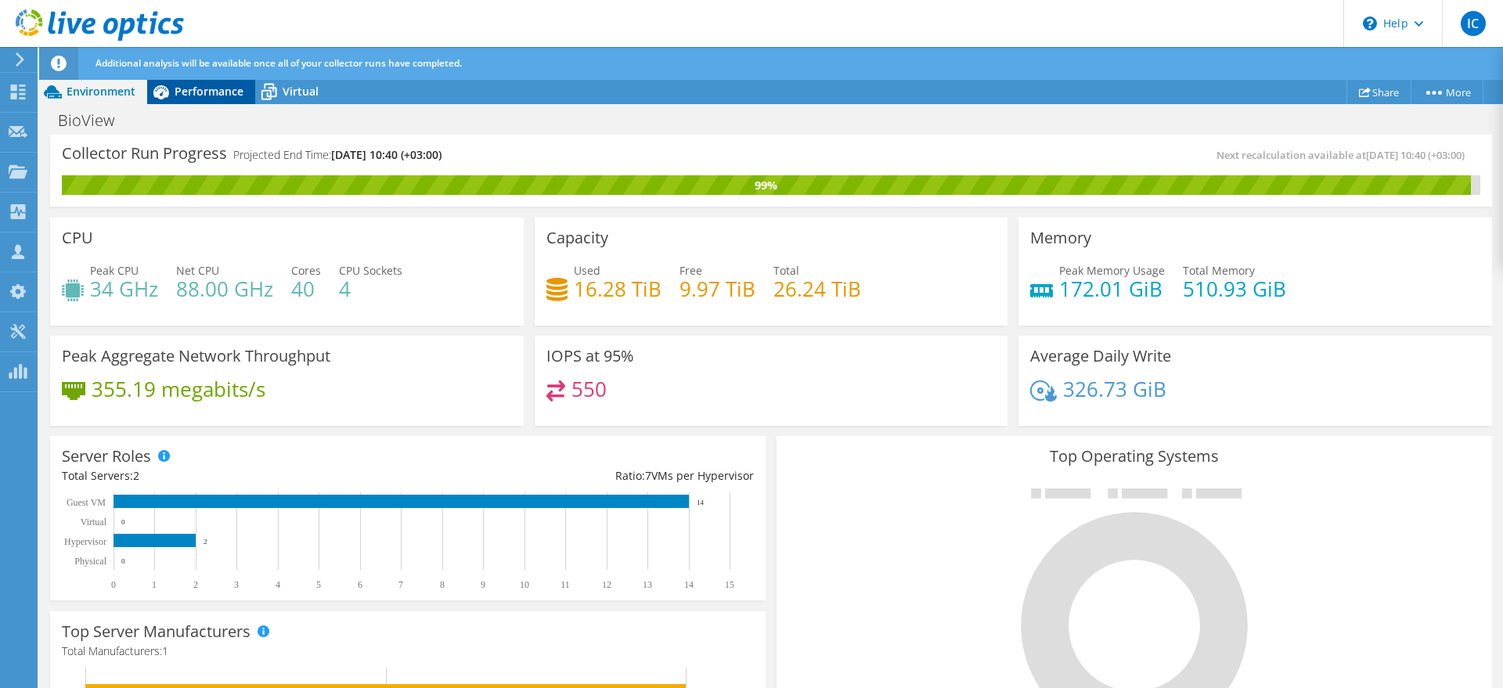
click at [208, 86] on span "Performance" at bounding box center [209, 91] width 69 height 15
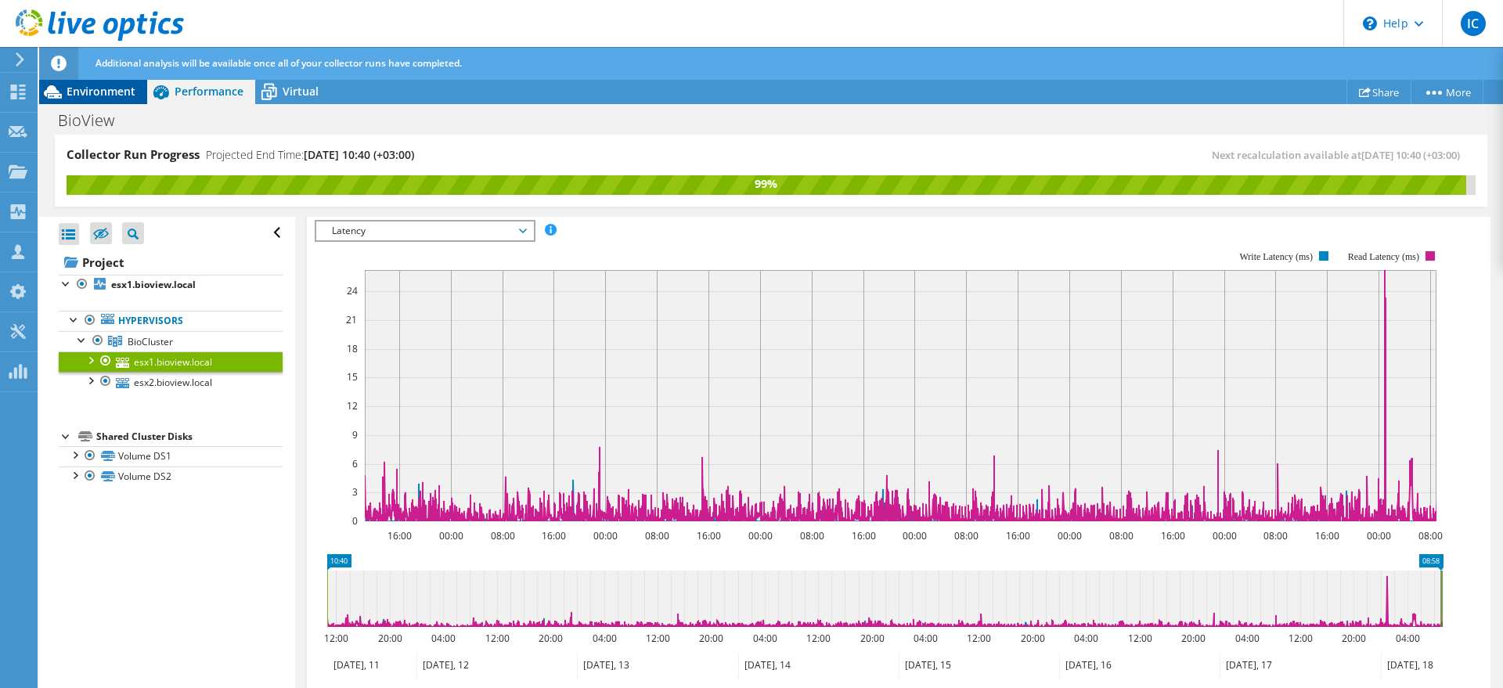
click at [94, 96] on span "Environment" at bounding box center [101, 91] width 69 height 15
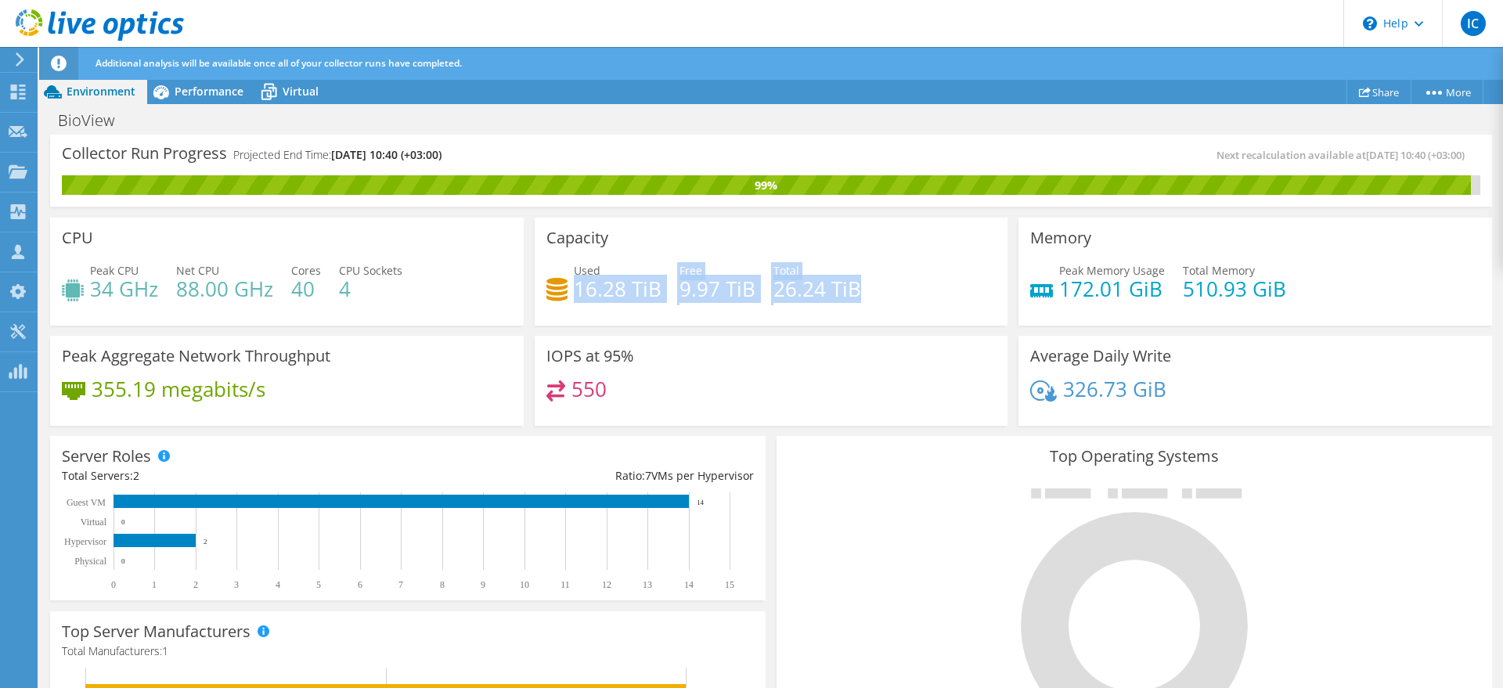
drag, startPoint x: 570, startPoint y: 289, endPoint x: 900, endPoint y: 294, distance: 330.4
click at [900, 294] on div "Used 16.28 TiB Free 9.97 TiB Total 26.24 TiB" at bounding box center [771, 287] width 450 height 51
click at [722, 283] on h4 "9.97 TiB" at bounding box center [718, 288] width 76 height 17
click at [553, 352] on h3 "IOPS at 95%" at bounding box center [590, 356] width 88 height 17
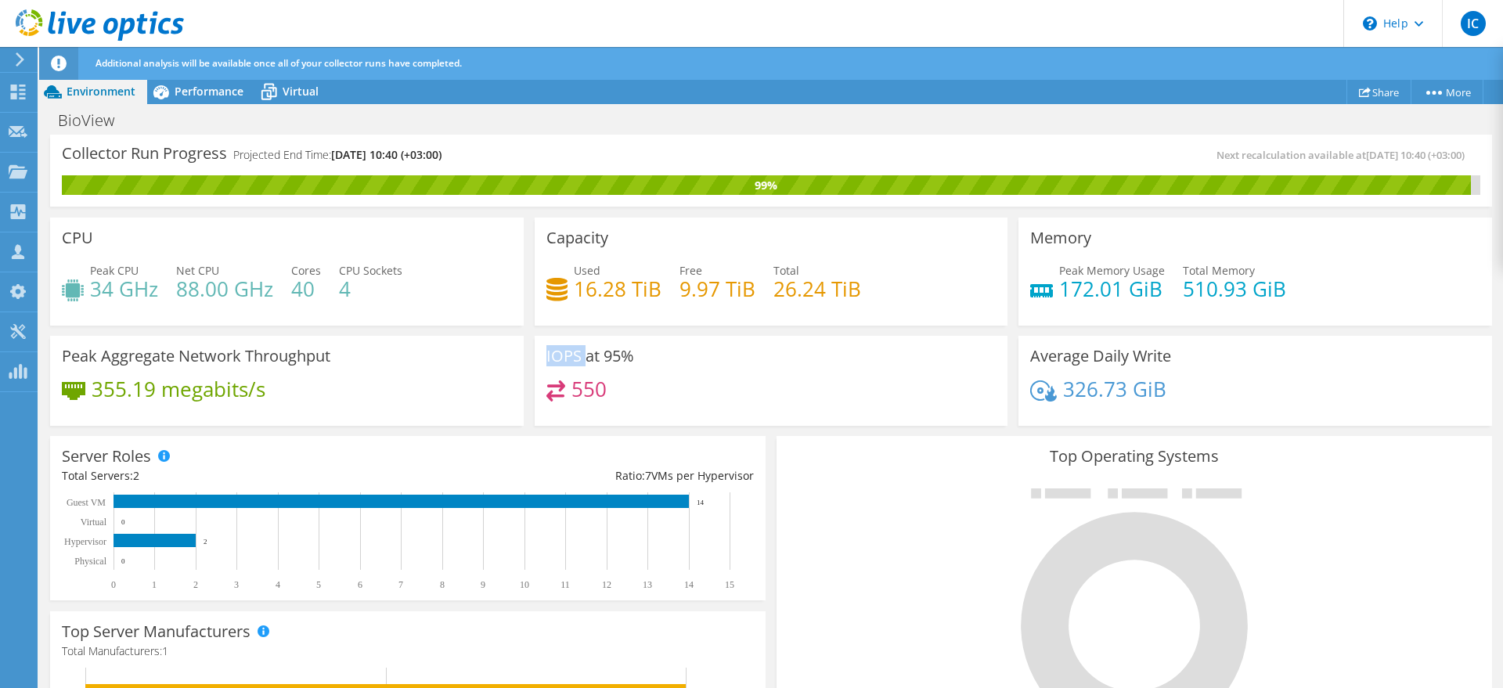
click at [553, 352] on h3 "IOPS at 95%" at bounding box center [590, 356] width 88 height 17
click at [194, 284] on h4 "88.00 GHz" at bounding box center [224, 288] width 97 height 17
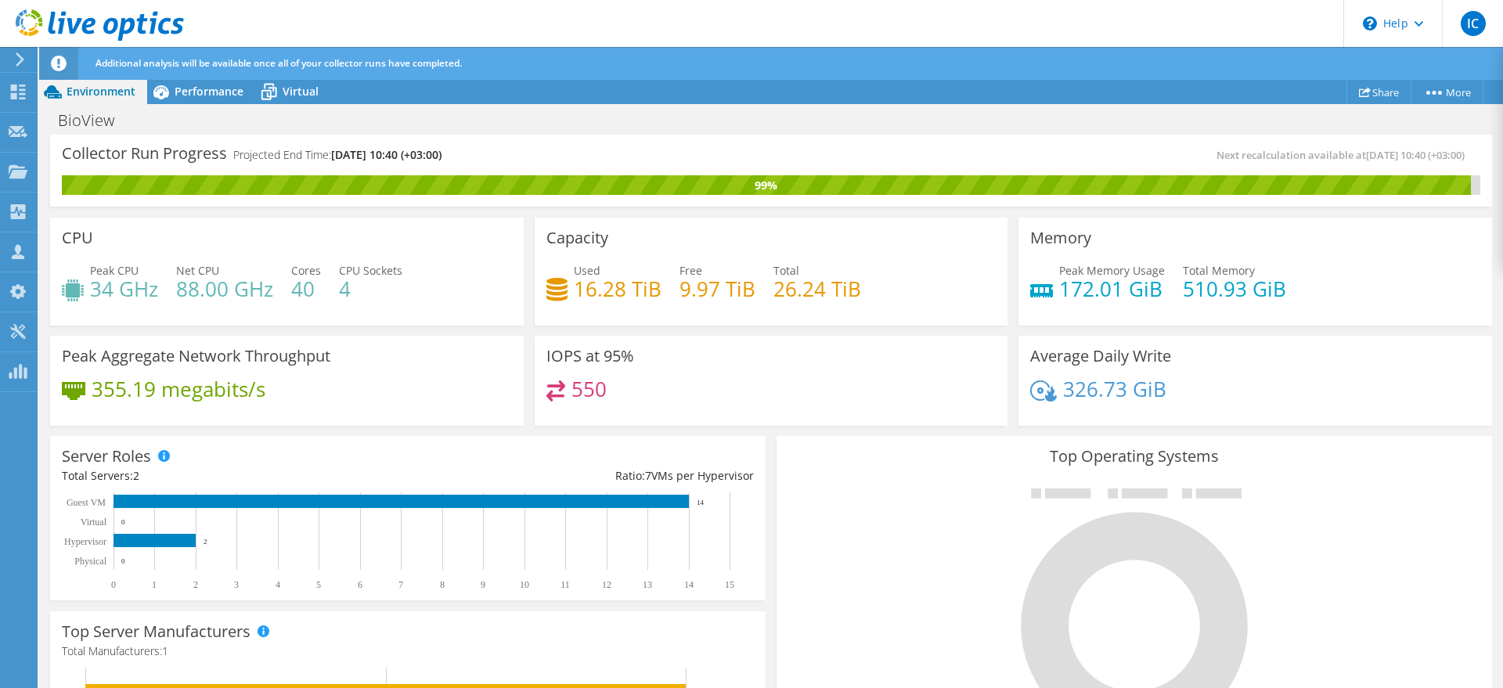
click at [312, 286] on h4 "40" at bounding box center [306, 288] width 30 height 17
click at [323, 289] on div "Peak CPU 34 GHz Net CPU 88.00 GHz Cores 40 CPU Sockets 4" at bounding box center [287, 287] width 450 height 51
